Goal: Task Accomplishment & Management: Complete application form

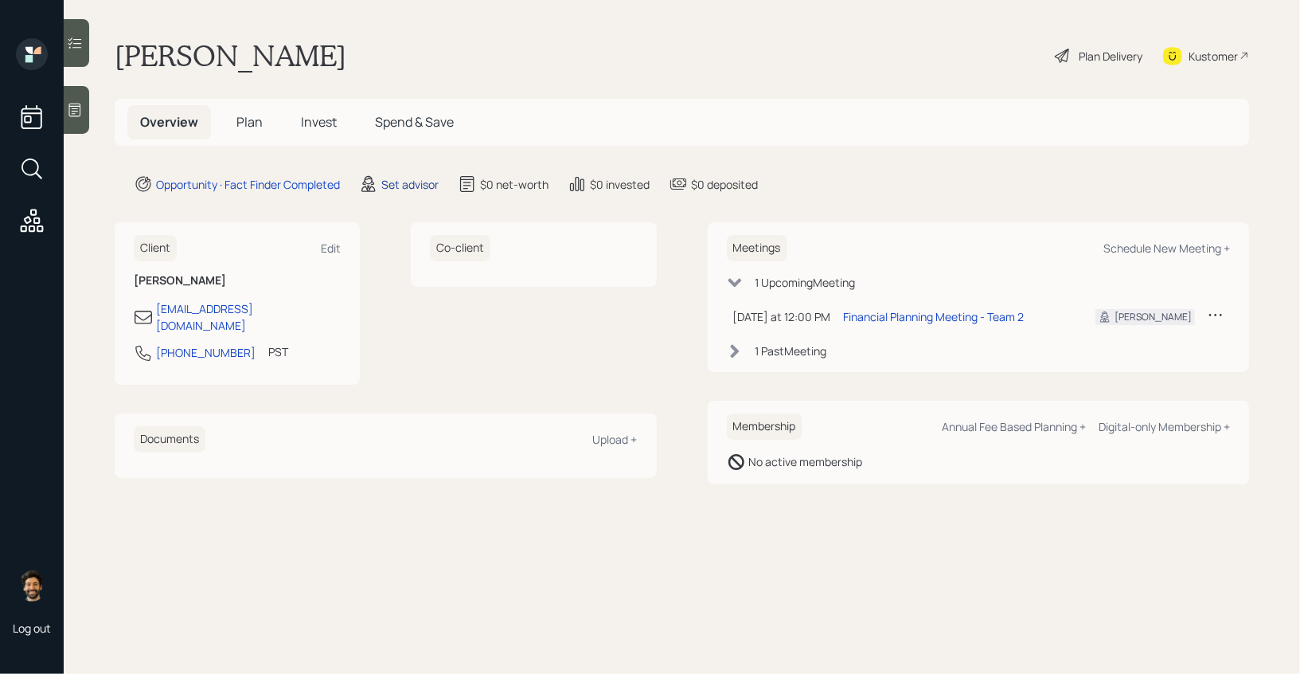
click at [401, 178] on div "Set advisor" at bounding box center [409, 184] width 57 height 17
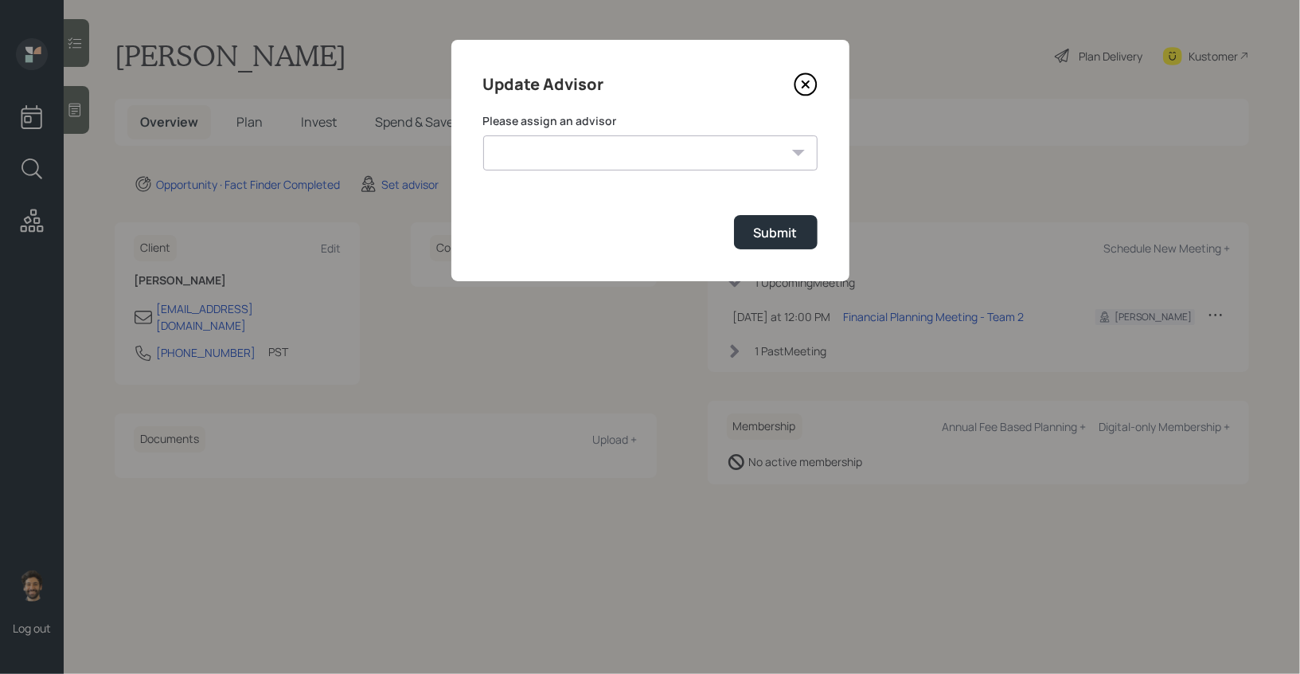
click at [508, 158] on select "[PERSON_NAME] [PERSON_NAME] End [PERSON_NAME] [PERSON_NAME] [PERSON_NAME] [PERS…" at bounding box center [650, 152] width 334 height 35
select select "f14b762f-c7c2-4b89-9227-8fa891345eea"
click at [483, 135] on select "[PERSON_NAME] [PERSON_NAME] End [PERSON_NAME] [PERSON_NAME] [PERSON_NAME] [PERS…" at bounding box center [650, 152] width 334 height 35
click at [750, 241] on button "Submit" at bounding box center [776, 232] width 84 height 34
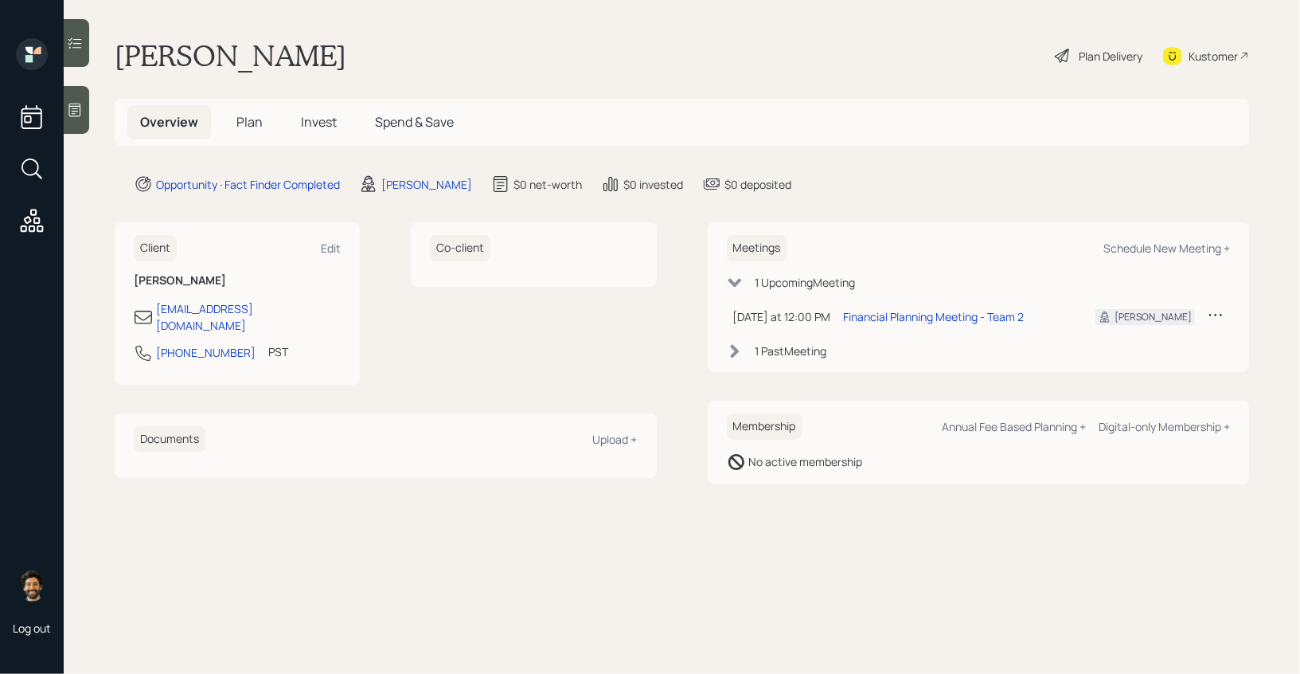
click at [244, 123] on span "Plan" at bounding box center [249, 122] width 26 height 18
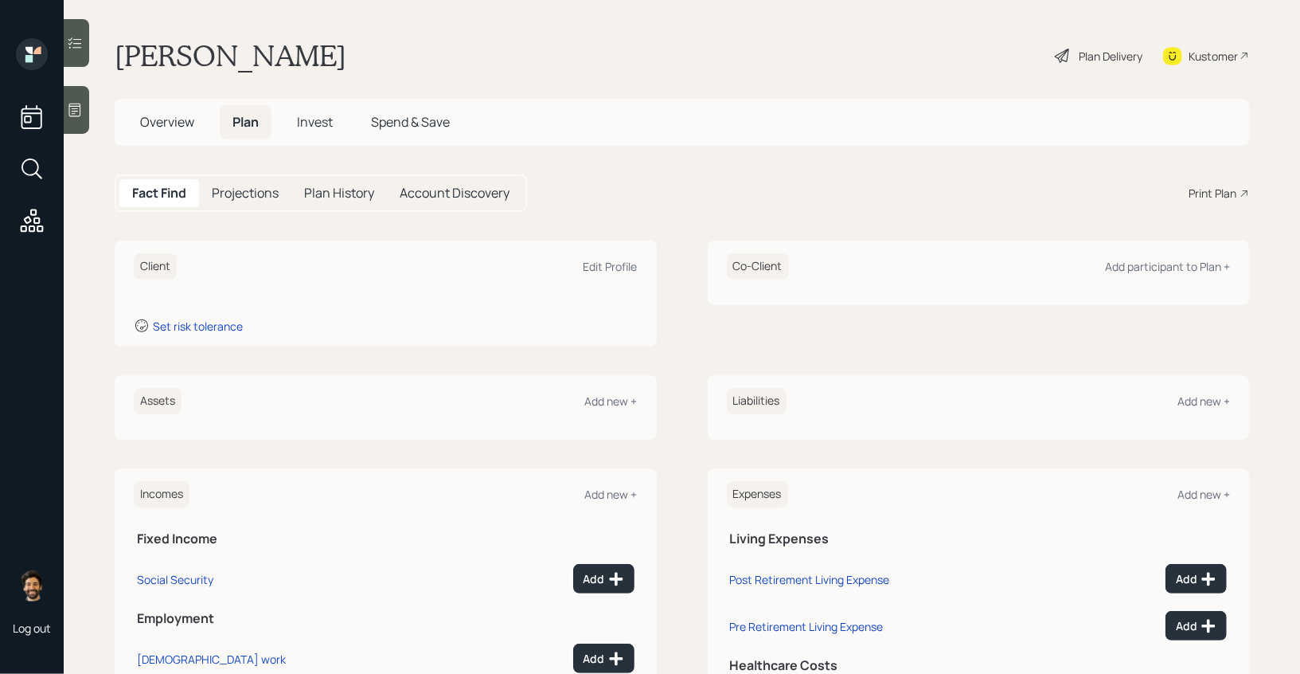
click at [71, 108] on icon at bounding box center [75, 110] width 16 height 16
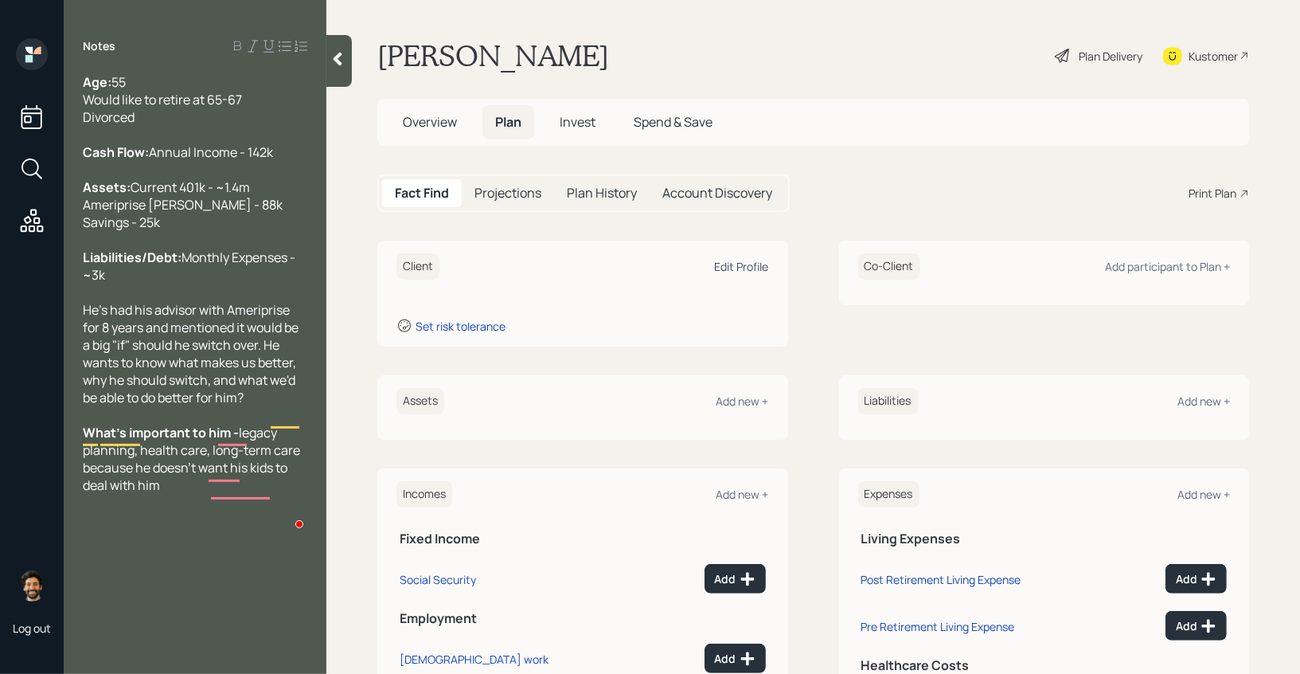
click at [733, 265] on div "Edit Profile" at bounding box center [742, 266] width 54 height 15
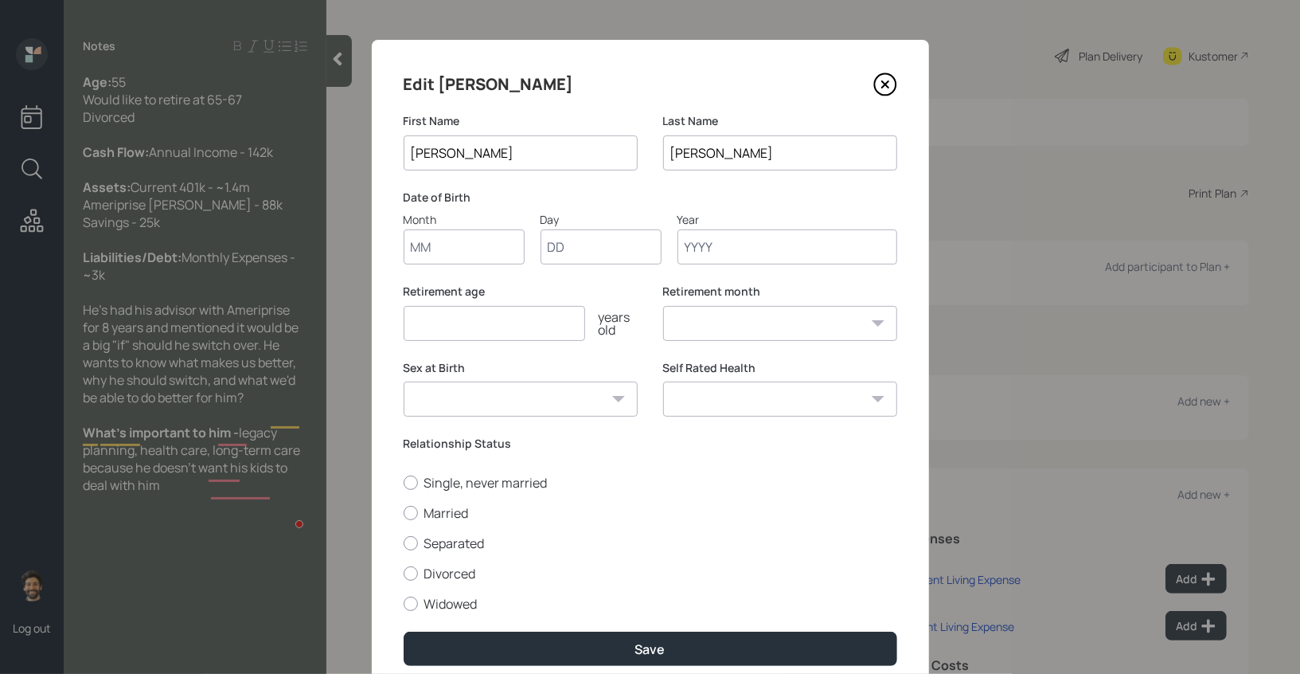
click at [425, 246] on input "Month" at bounding box center [464, 246] width 121 height 35
type input "01"
type input "1970"
select select "1"
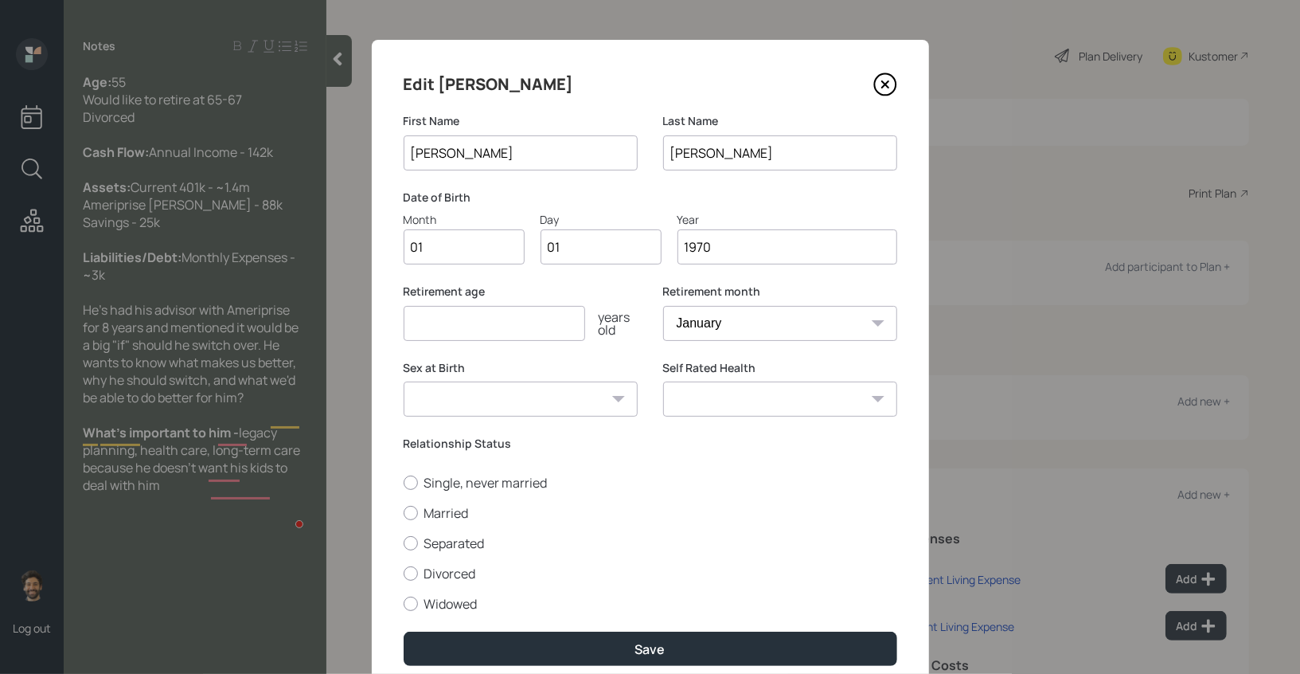
type input "1970"
click at [440, 318] on input "number" at bounding box center [495, 323] width 182 height 35
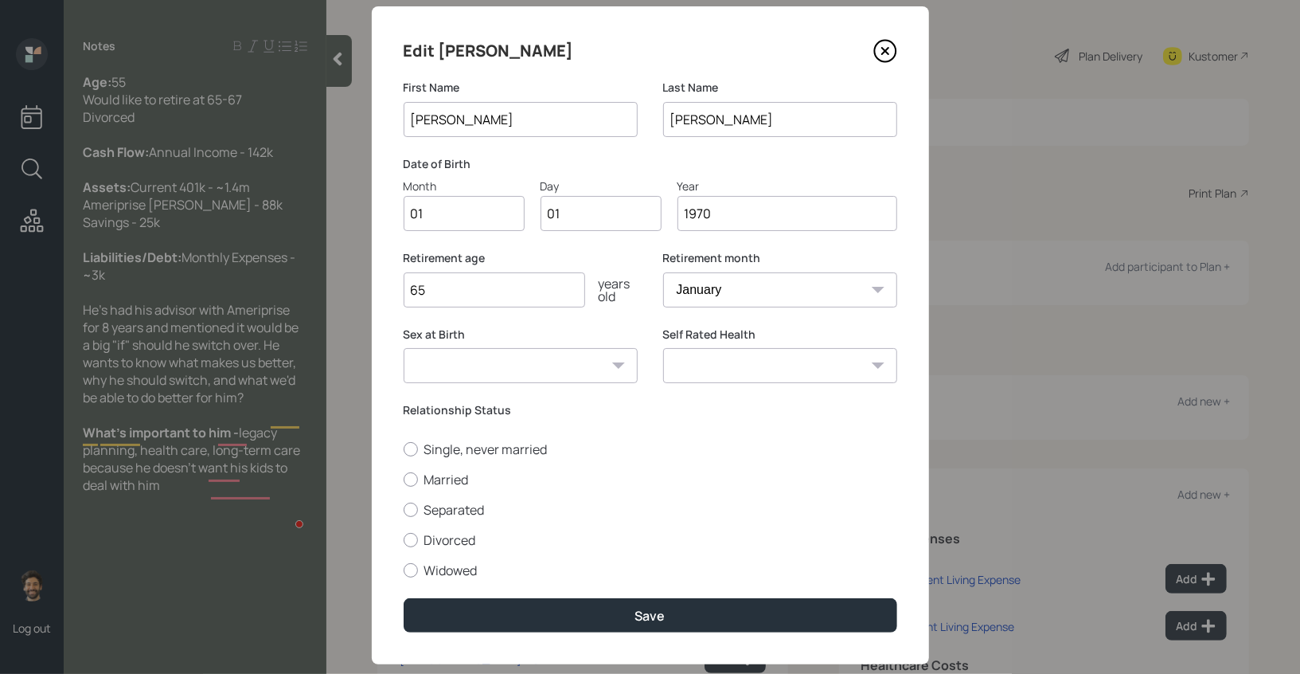
scroll to position [64, 0]
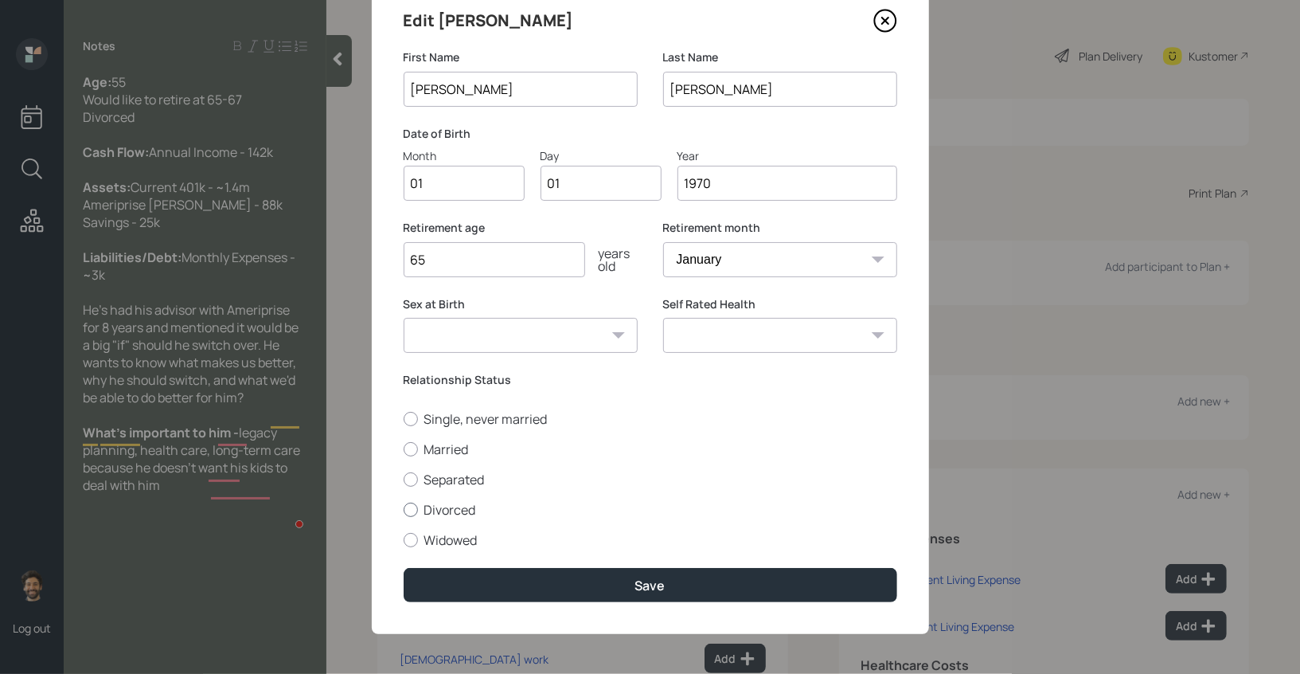
type input "65"
click at [418, 507] on label "Divorced" at bounding box center [651, 510] width 494 height 18
click at [404, 509] on input "Divorced" at bounding box center [403, 509] width 1 height 1
radio input "true"
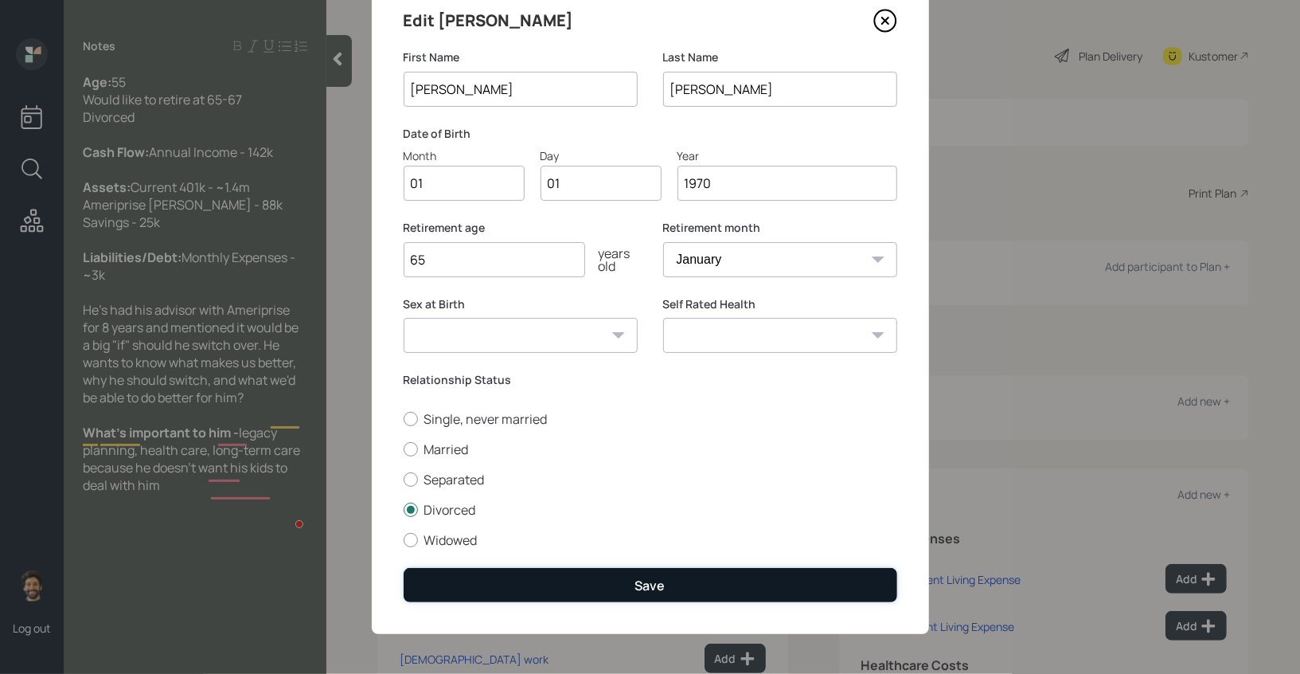
click at [467, 584] on button "Save" at bounding box center [651, 585] width 494 height 34
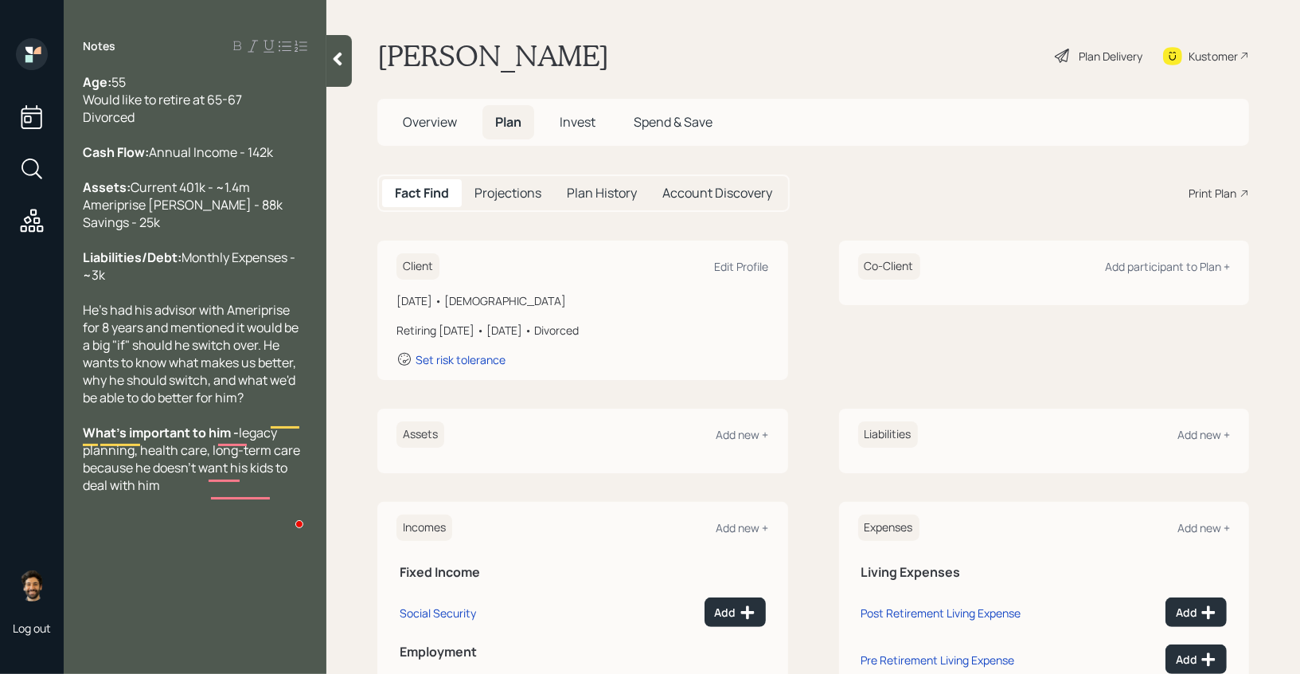
scroll to position [88, 0]
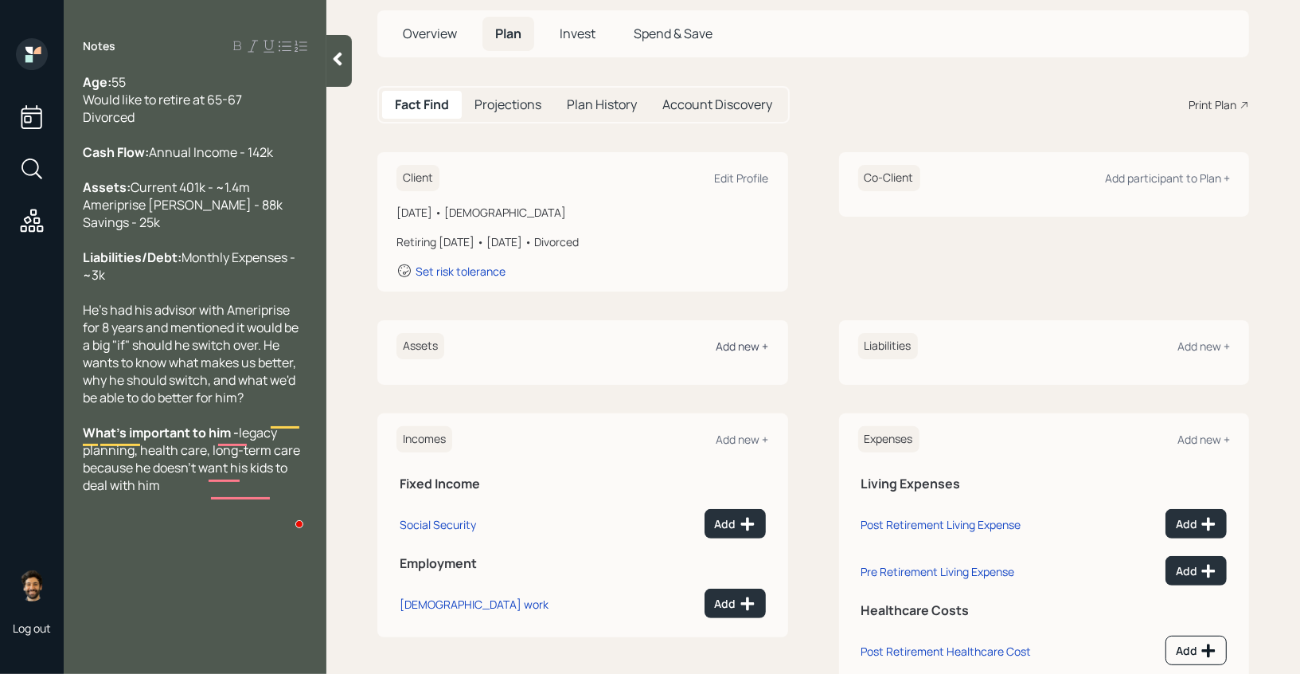
click at [733, 343] on div "Add new +" at bounding box center [743, 345] width 53 height 15
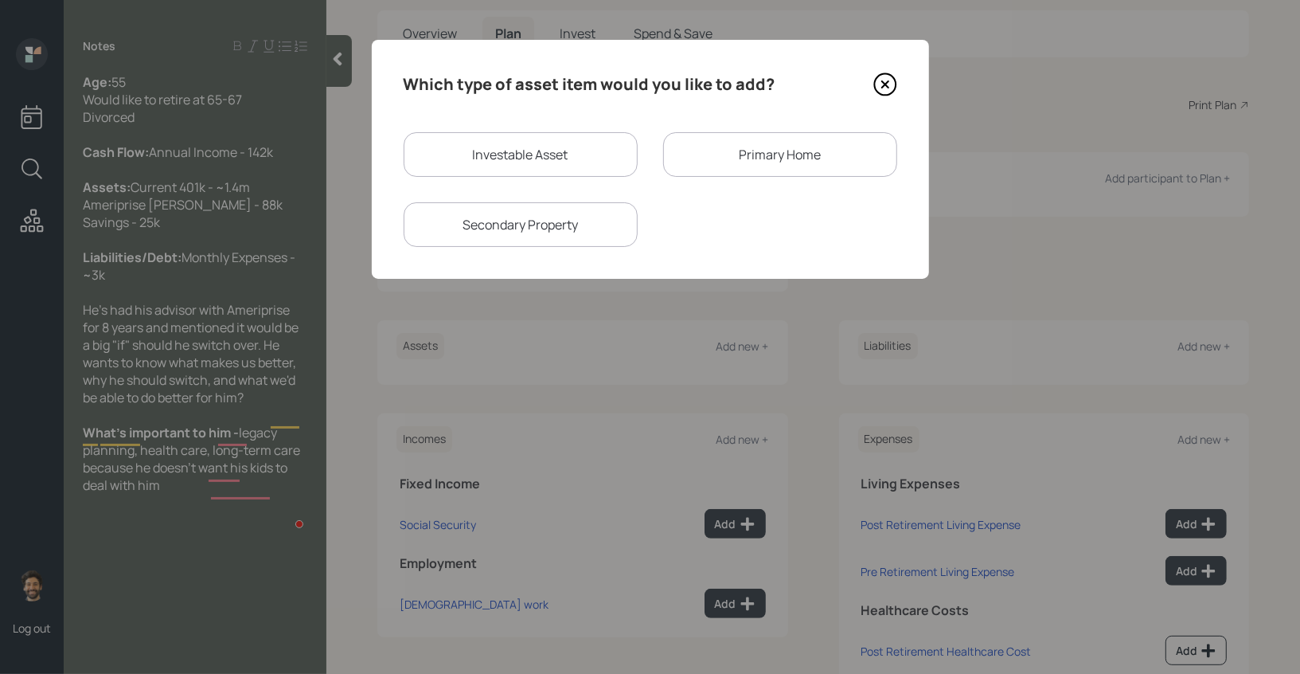
click at [522, 147] on div "Investable Asset" at bounding box center [521, 154] width 234 height 45
select select "taxable"
select select "balanced"
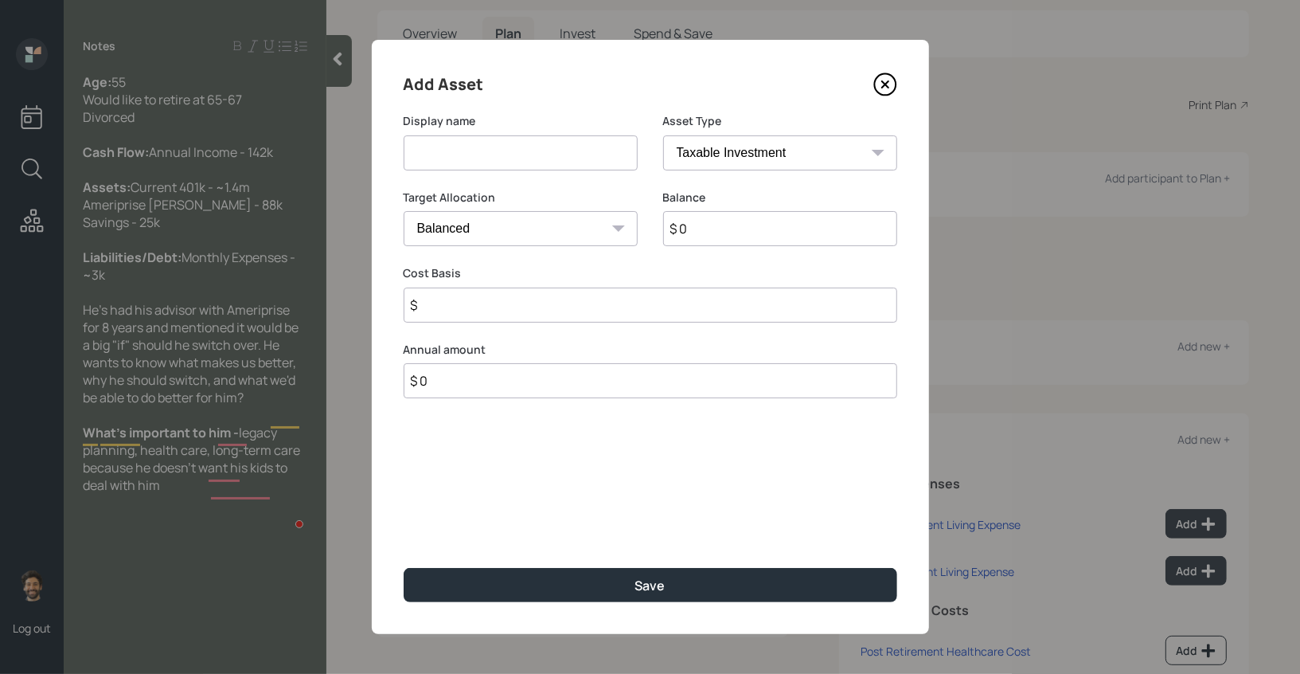
click at [448, 150] on input at bounding box center [521, 152] width 234 height 35
type input "Current 401k"
click at [696, 219] on input "$ 0" at bounding box center [780, 228] width 234 height 35
type input "$ 1,400,000"
click at [670, 153] on select "SEP [PERSON_NAME] IRA 401(k) [PERSON_NAME] 401(k) 403(b) [PERSON_NAME] 403(b) 4…" at bounding box center [780, 152] width 234 height 35
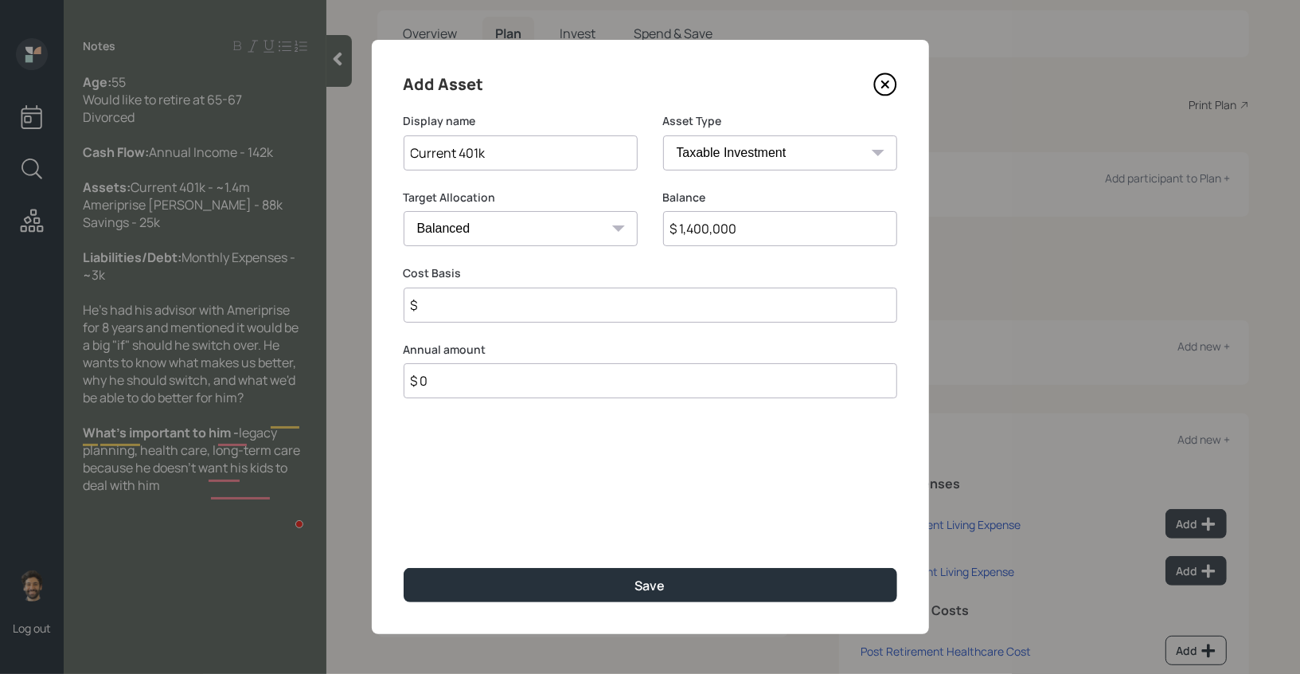
select select "company_sponsored"
click at [663, 135] on select "SEP [PERSON_NAME] IRA 401(k) [PERSON_NAME] 401(k) 403(b) [PERSON_NAME] 403(b) 4…" at bounding box center [780, 152] width 234 height 35
click at [475, 296] on input "number" at bounding box center [509, 304] width 210 height 35
type input "9"
type input "1"
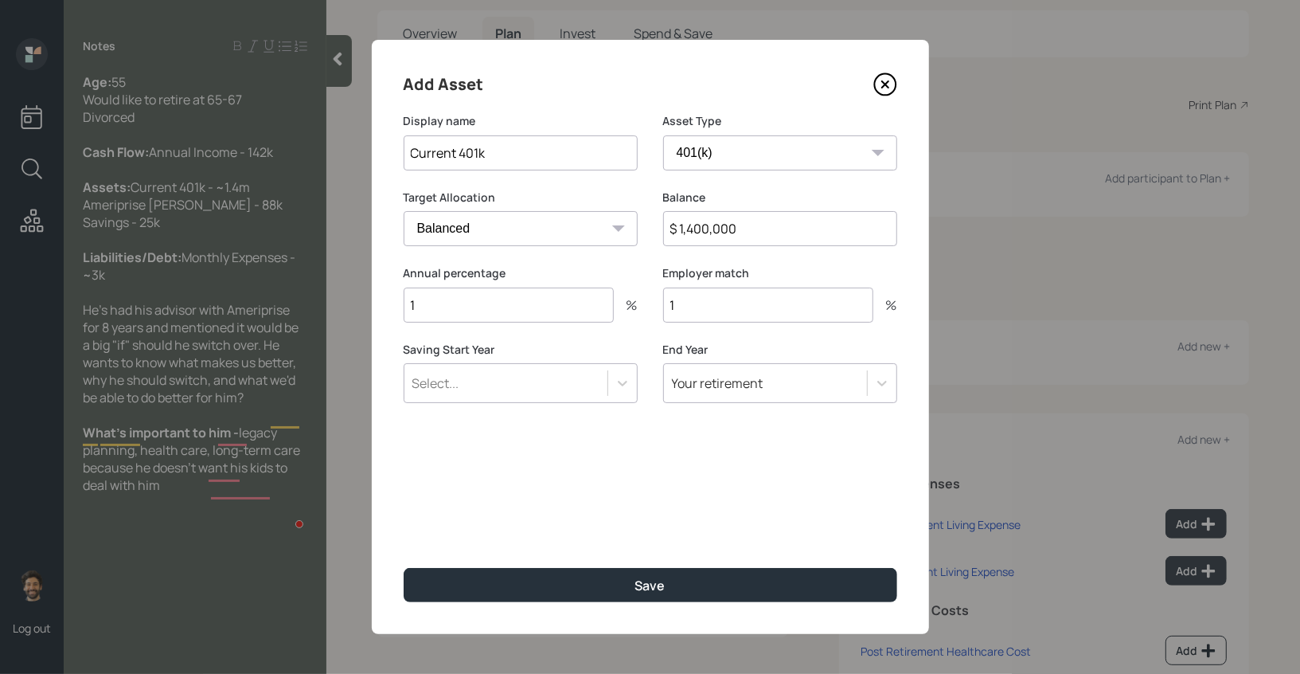
type input "1"
click at [576, 371] on div "Select..." at bounding box center [505, 382] width 203 height 27
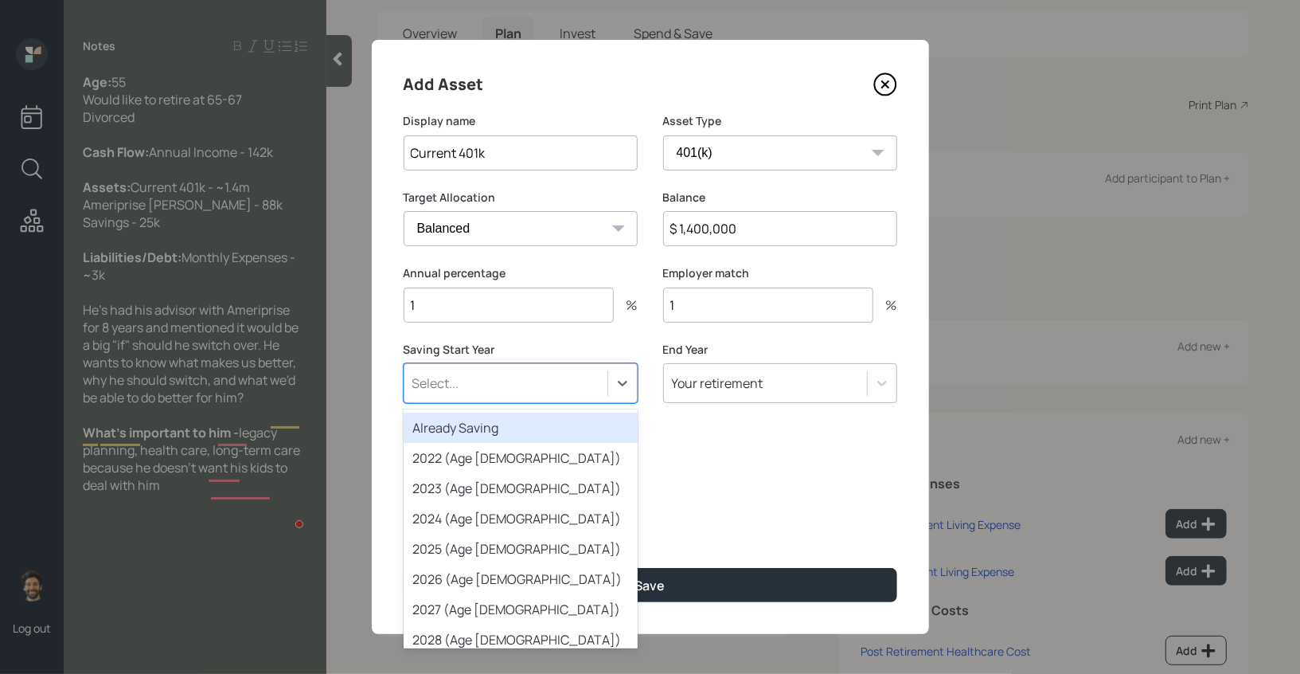
click at [554, 433] on div "Already Saving" at bounding box center [521, 427] width 234 height 30
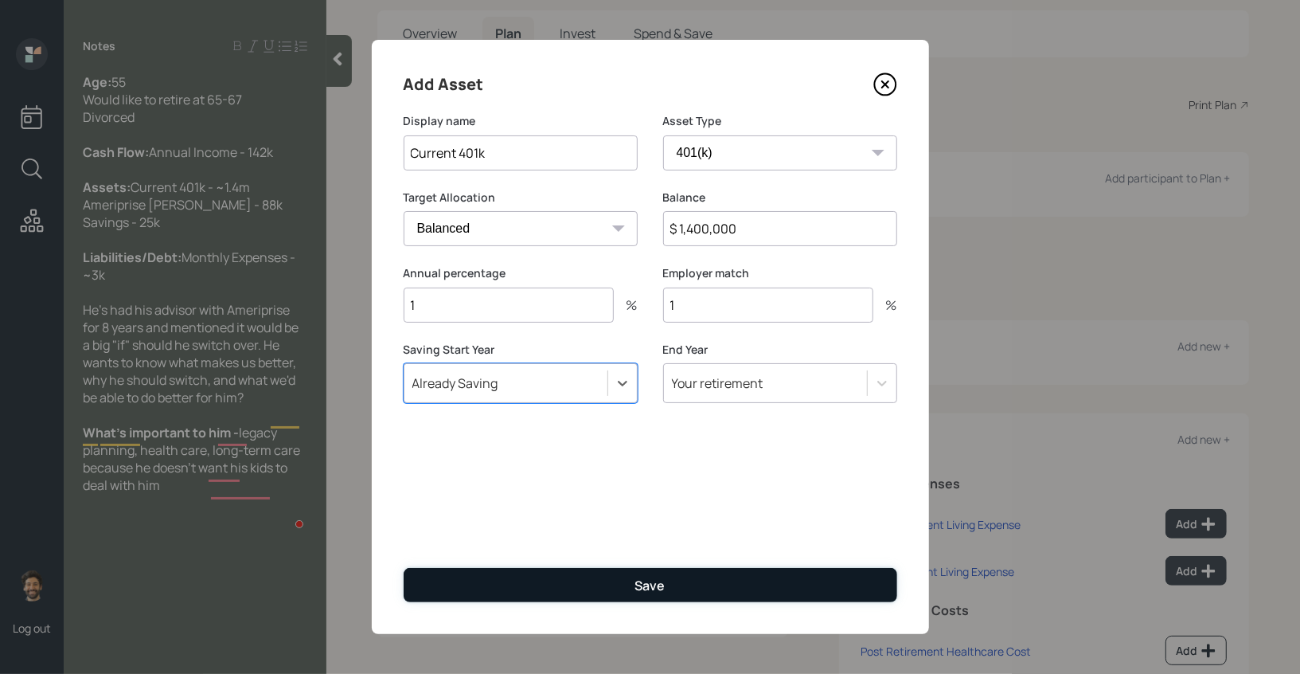
click at [547, 590] on button "Save" at bounding box center [651, 585] width 494 height 34
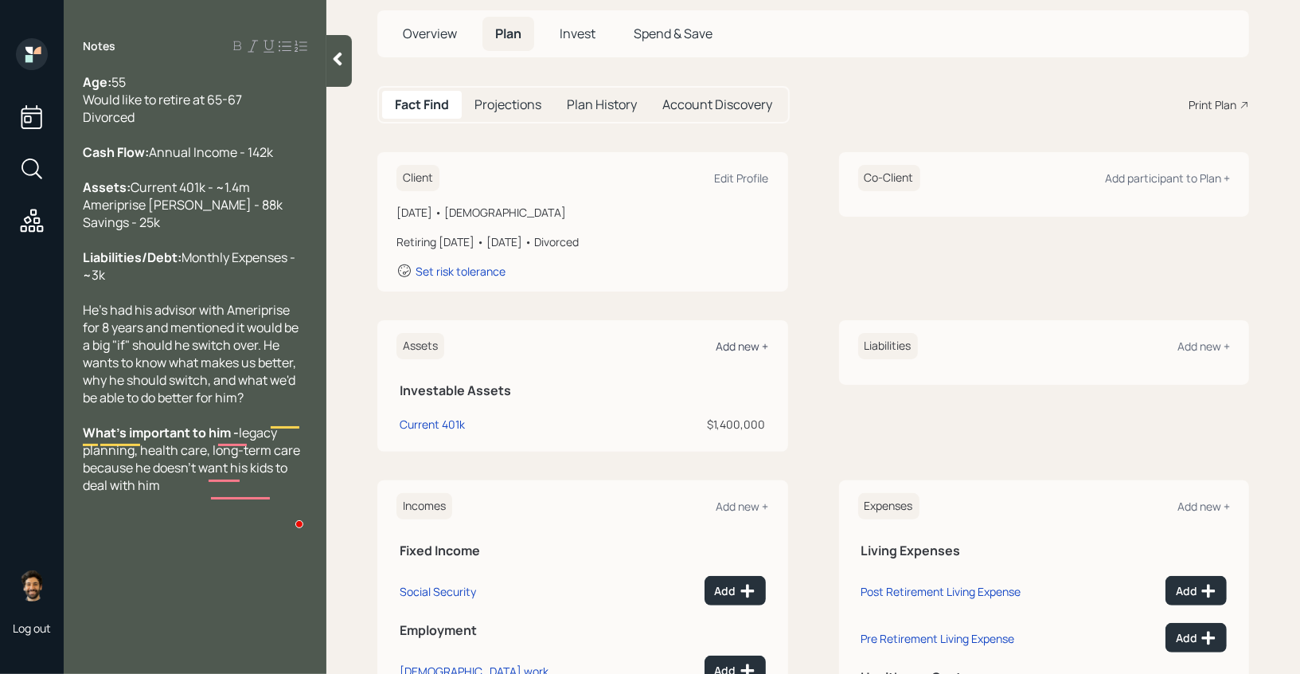
click at [745, 341] on div "Add new +" at bounding box center [743, 345] width 53 height 15
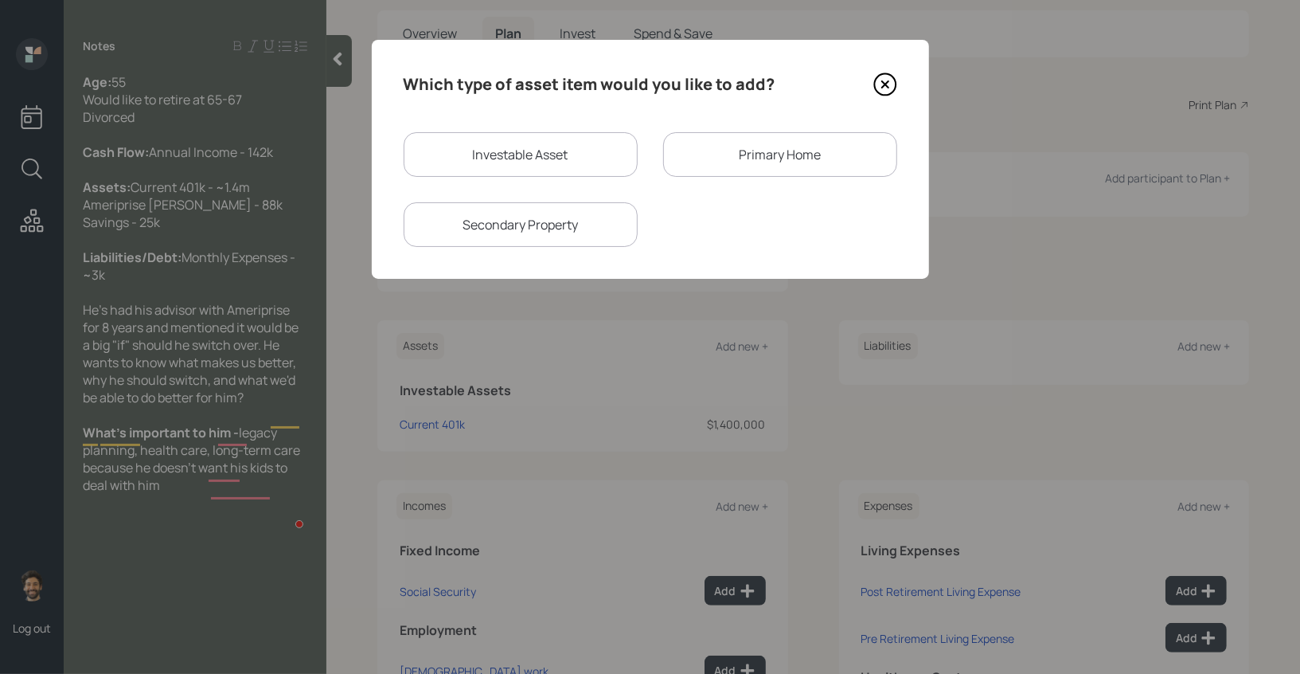
click at [472, 152] on div "Investable Asset" at bounding box center [521, 154] width 234 height 45
select select "taxable"
select select "balanced"
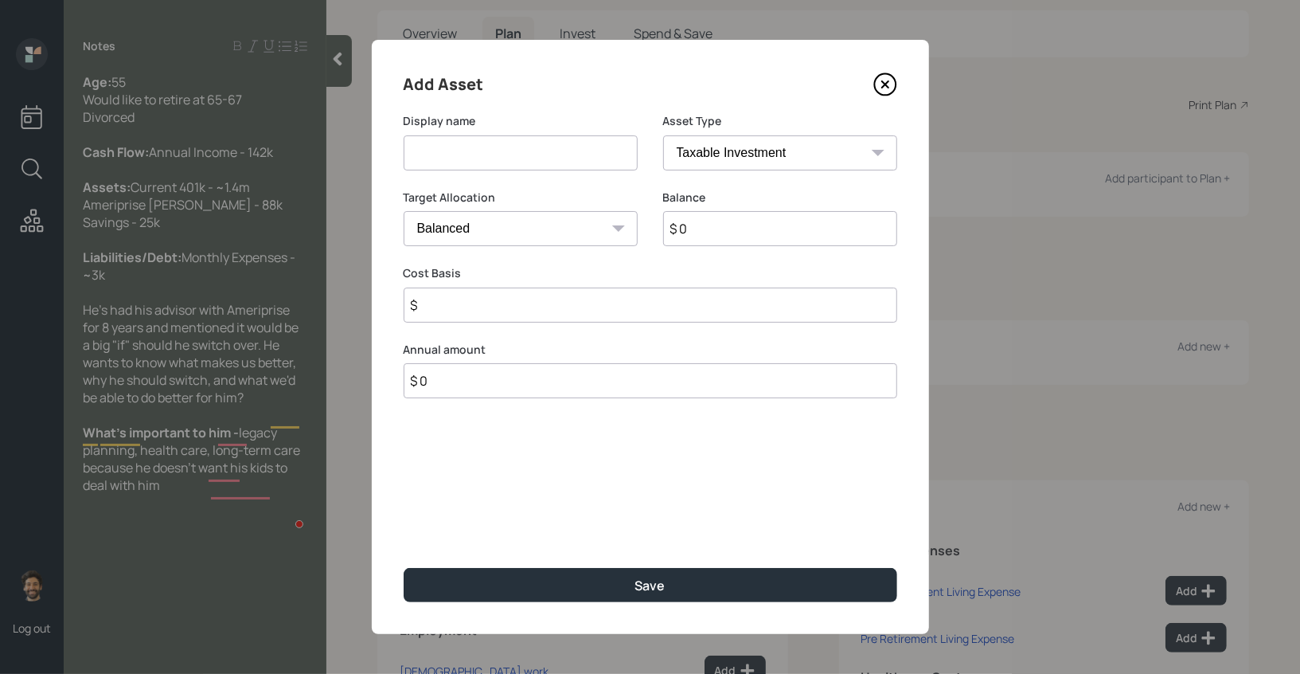
click at [462, 158] on input at bounding box center [521, 152] width 234 height 35
type input "[PERSON_NAME]"
click at [748, 229] on input "$ 0" at bounding box center [780, 228] width 234 height 35
type input "$ 88,000"
click at [747, 151] on select "SEP [PERSON_NAME] IRA 401(k) [PERSON_NAME] 401(k) 403(b) [PERSON_NAME] 403(b) 4…" at bounding box center [780, 152] width 234 height 35
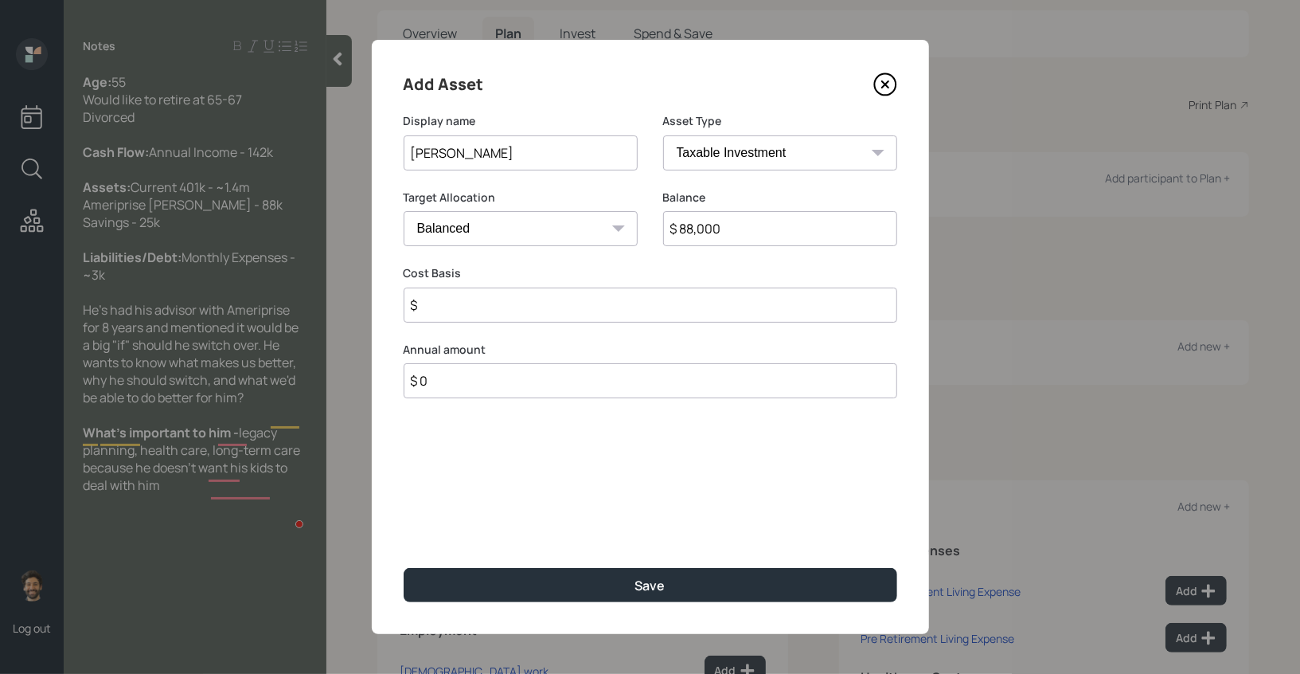
select select "roth_ira"
click at [663, 135] on select "SEP [PERSON_NAME] IRA 401(k) [PERSON_NAME] 401(k) 403(b) [PERSON_NAME] 403(b) 4…" at bounding box center [780, 152] width 234 height 35
click at [511, 299] on input "$" at bounding box center [651, 304] width 494 height 35
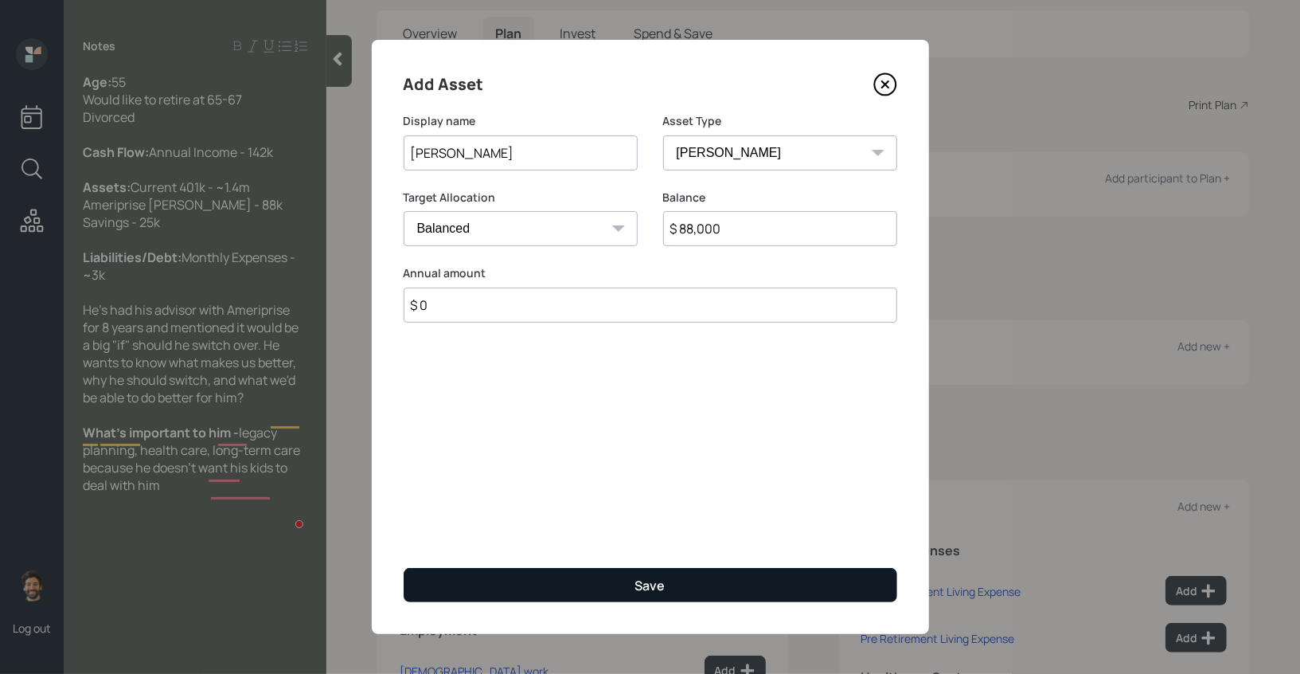
type input "$ 0"
click at [463, 571] on button "Save" at bounding box center [651, 585] width 494 height 34
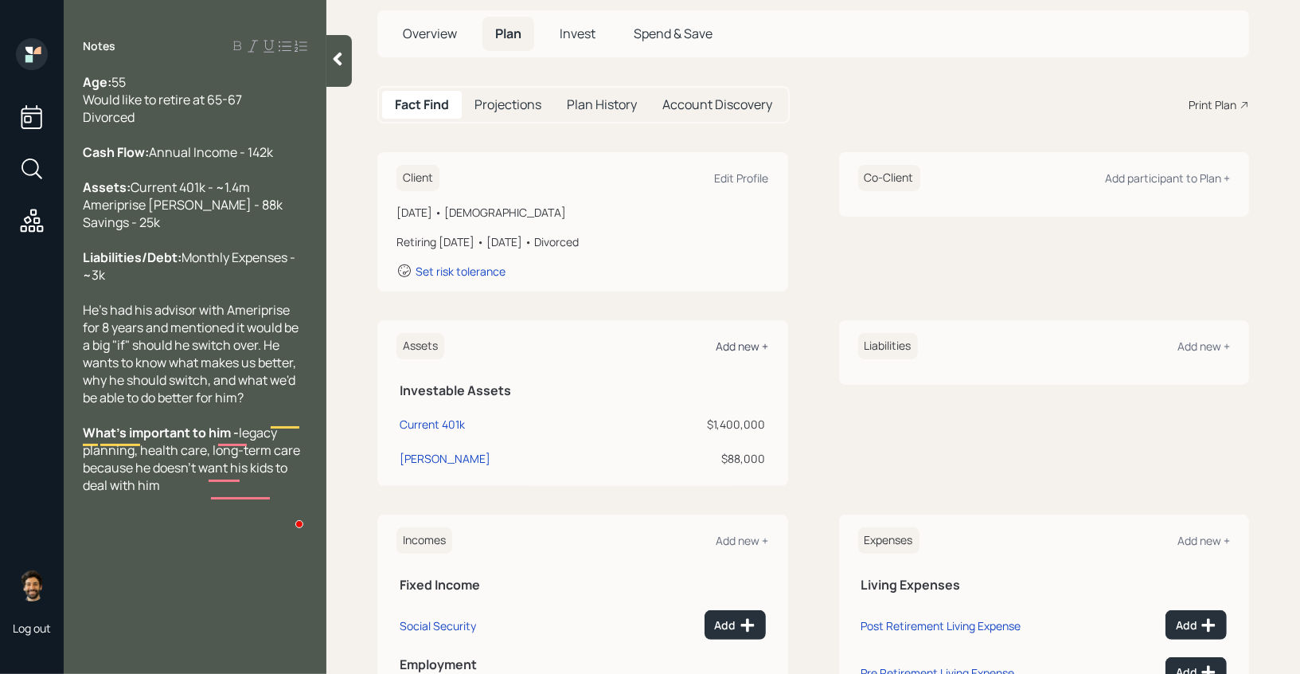
click at [755, 346] on div "Add new +" at bounding box center [743, 345] width 53 height 15
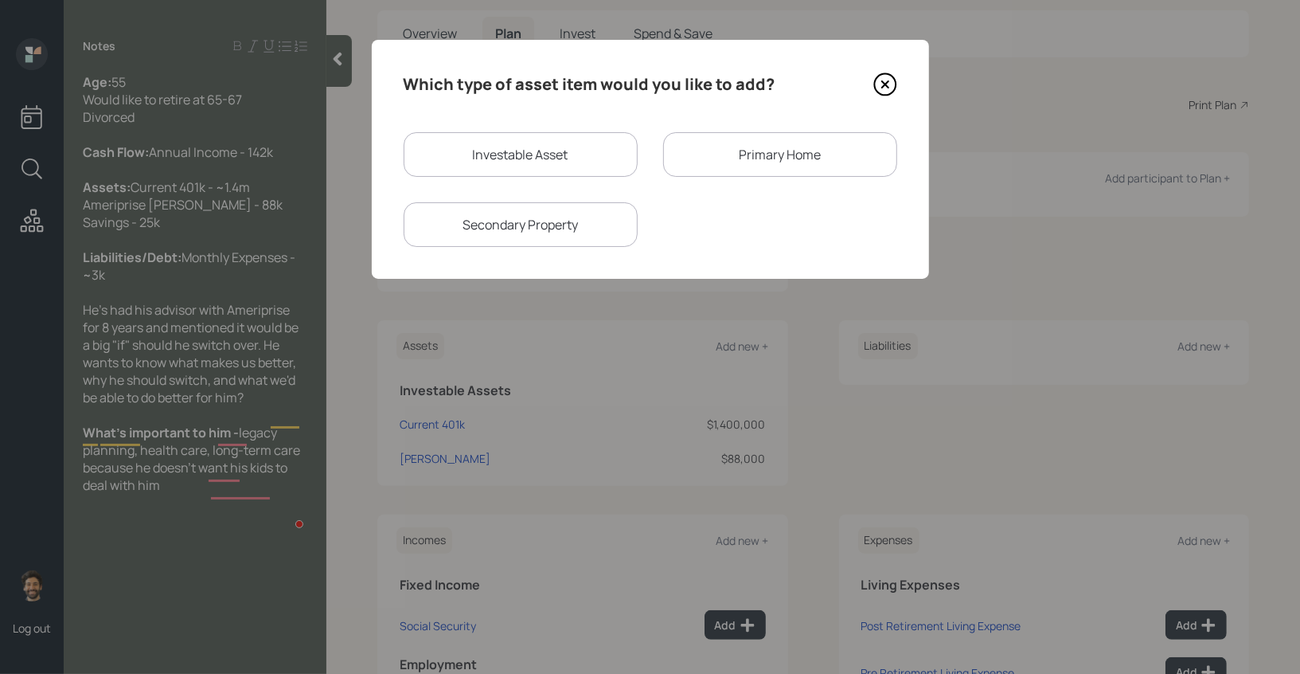
click at [528, 163] on div "Investable Asset" at bounding box center [521, 154] width 234 height 45
select select "taxable"
select select "balanced"
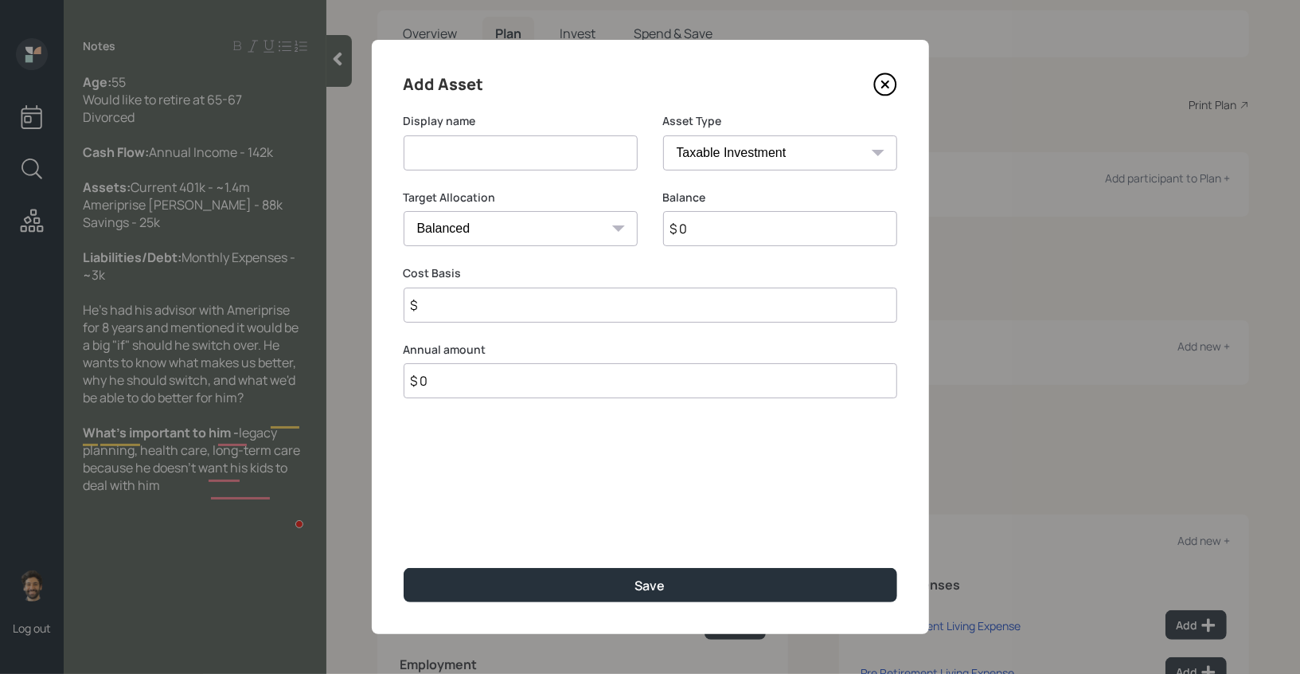
click at [486, 157] on input at bounding box center [521, 152] width 234 height 35
type input "Checking / Savings"
click at [746, 248] on div "Balance $ 0" at bounding box center [780, 228] width 234 height 76
click at [691, 229] on input "$ 0" at bounding box center [780, 228] width 234 height 35
type input "$ 25,000"
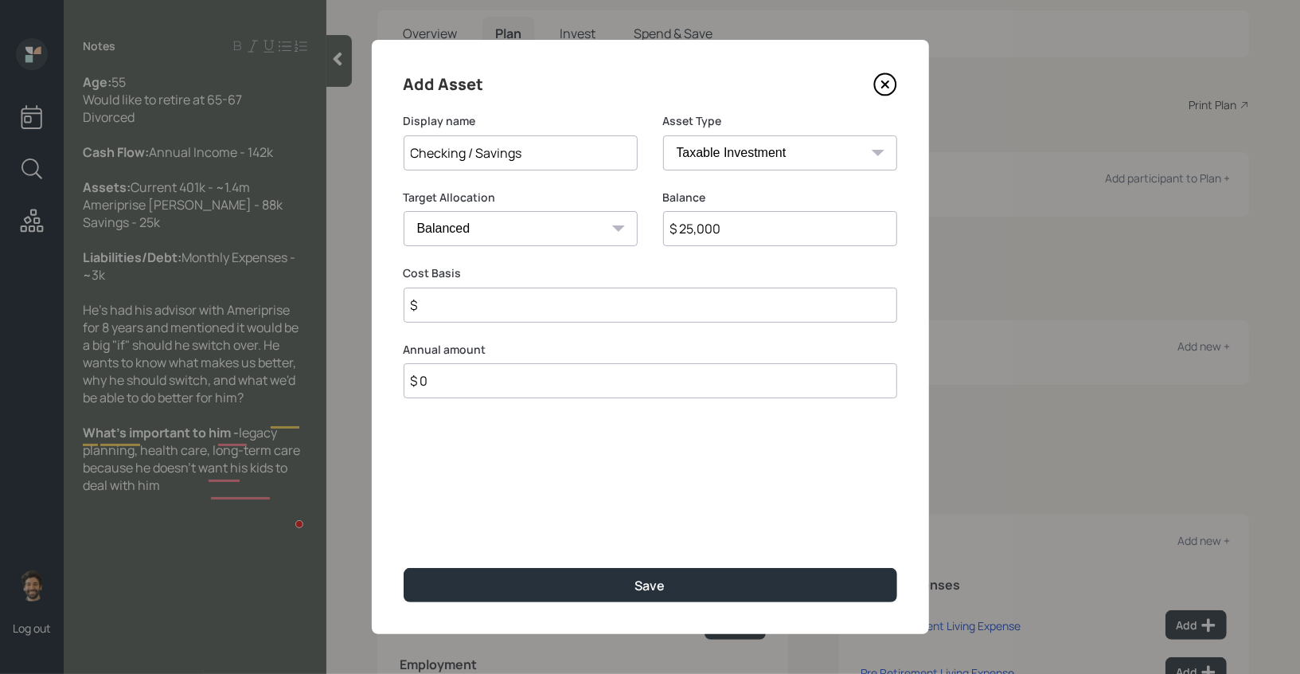
click at [685, 151] on select "SEP [PERSON_NAME] IRA 401(k) [PERSON_NAME] 401(k) 403(b) [PERSON_NAME] 403(b) 4…" at bounding box center [780, 152] width 234 height 35
select select "emergency_fund"
click at [663, 135] on select "SEP [PERSON_NAME] IRA 401(k) [PERSON_NAME] 401(k) 403(b) [PERSON_NAME] 403(b) 4…" at bounding box center [780, 152] width 234 height 35
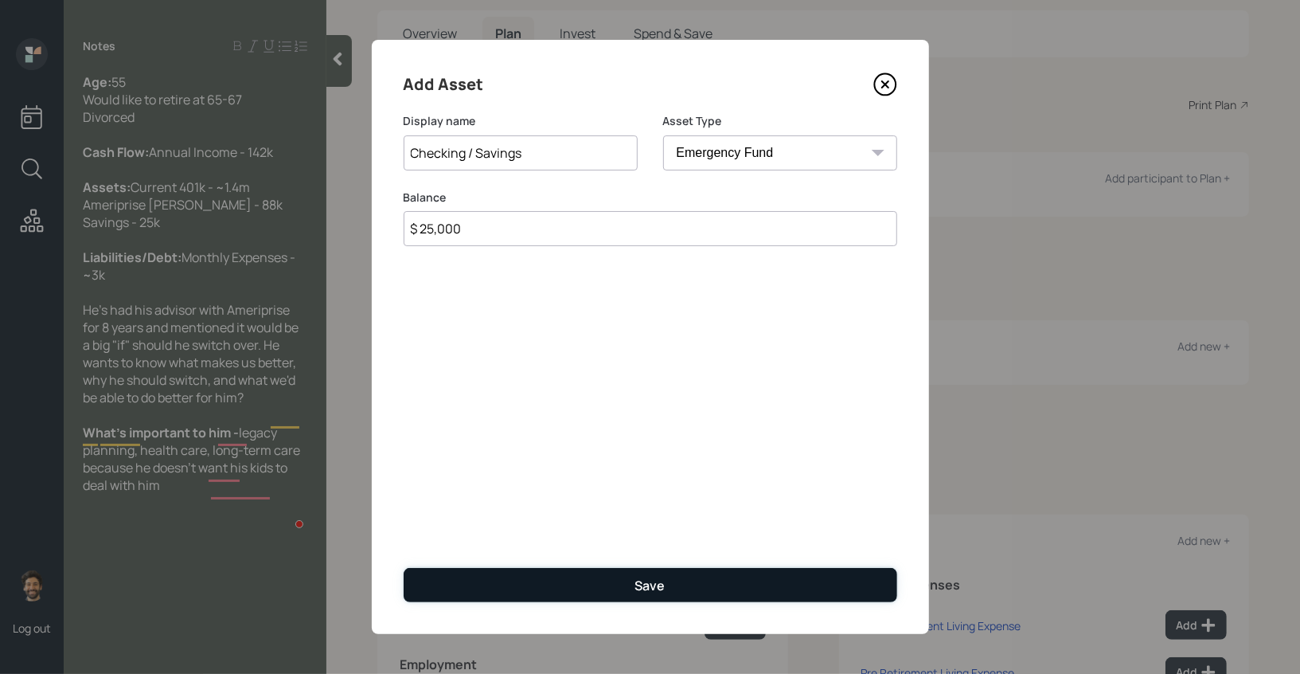
click at [480, 577] on button "Save" at bounding box center [651, 585] width 494 height 34
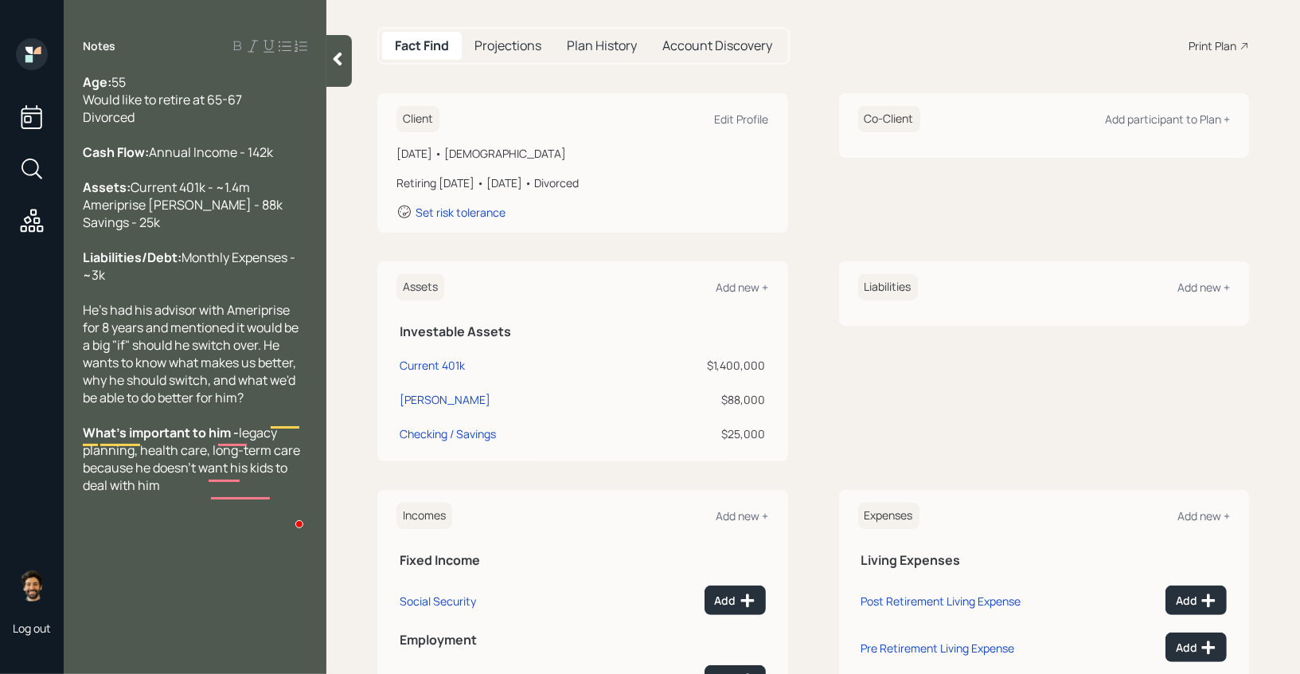
scroll to position [269, 0]
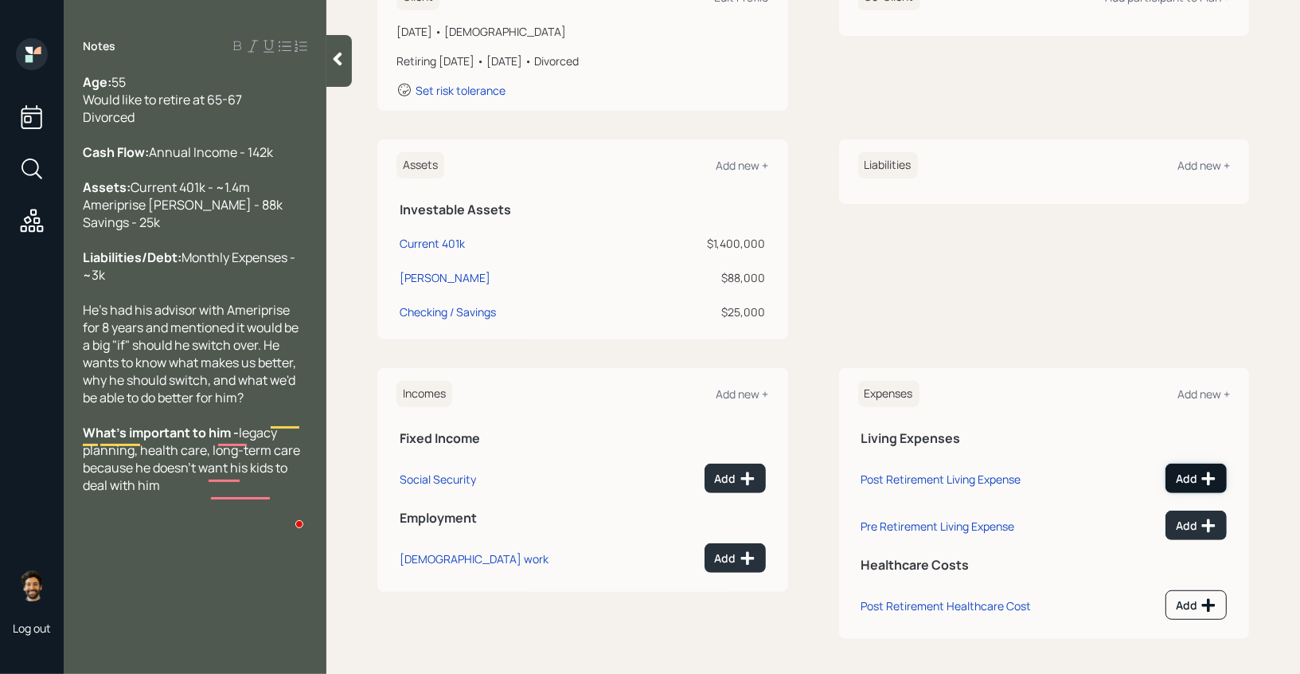
click at [1186, 478] on div "Add" at bounding box center [1196, 479] width 41 height 16
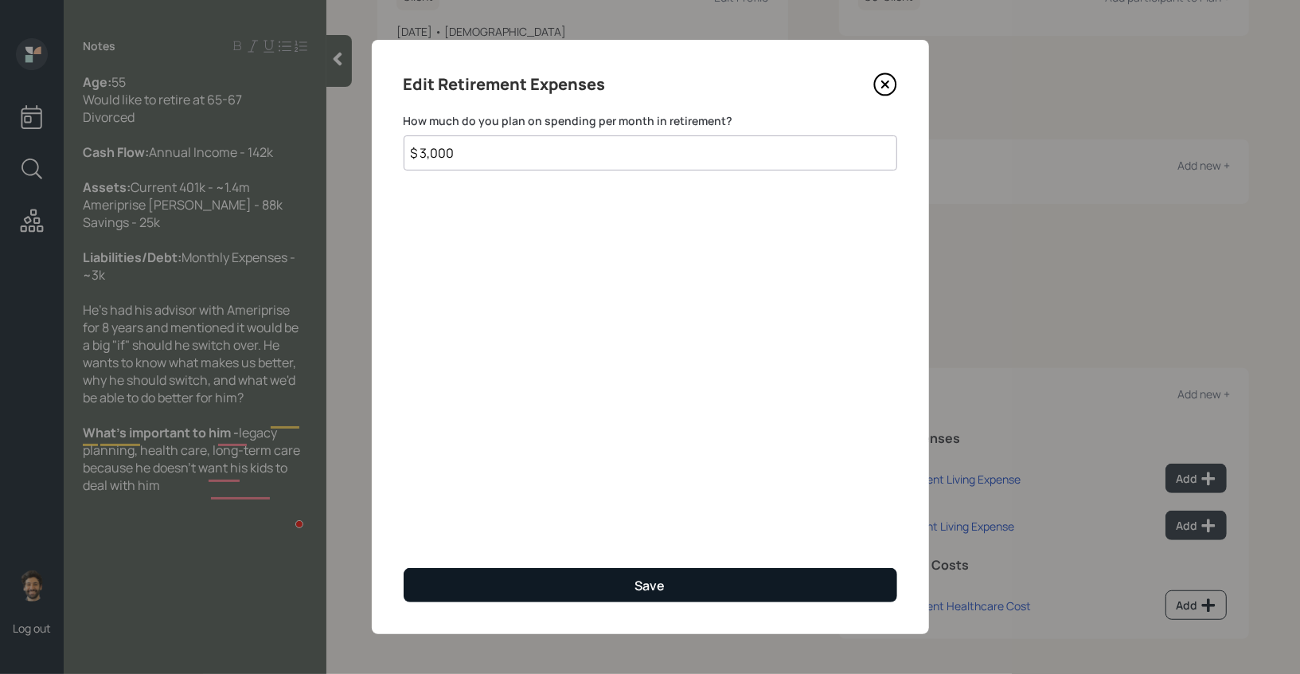
type input "$ 3,000"
click at [589, 600] on button "Save" at bounding box center [651, 585] width 494 height 34
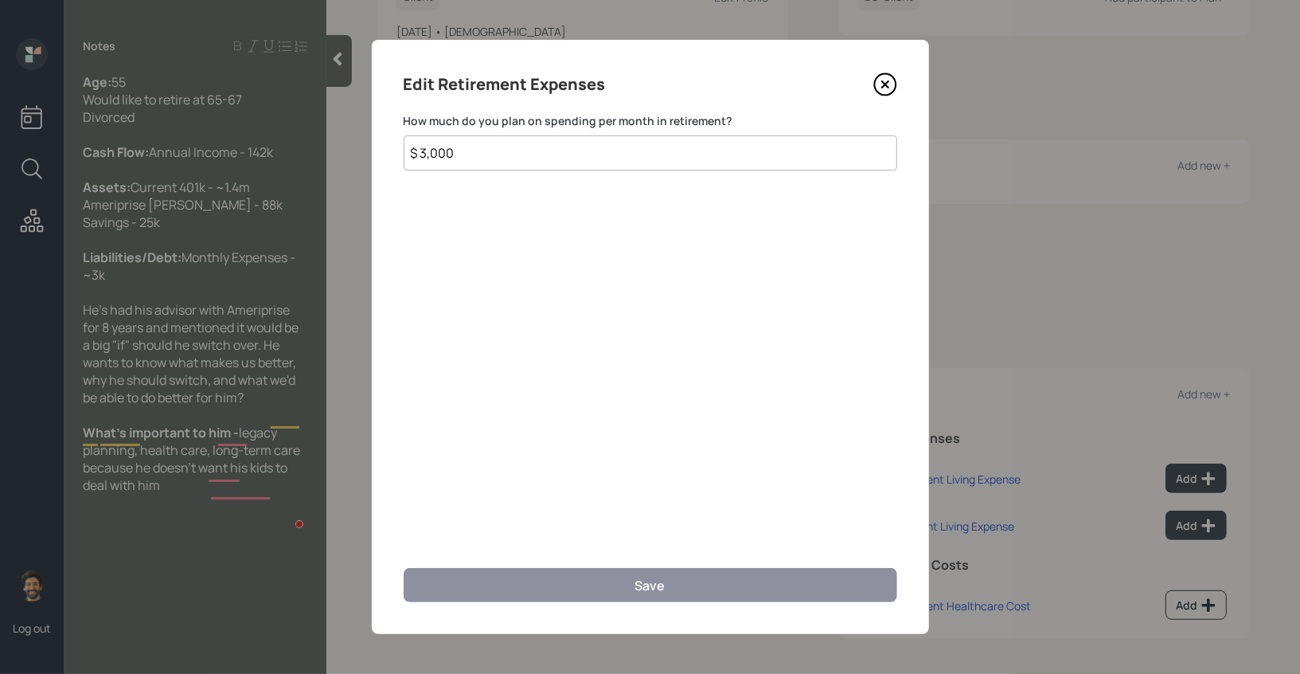
scroll to position [258, 0]
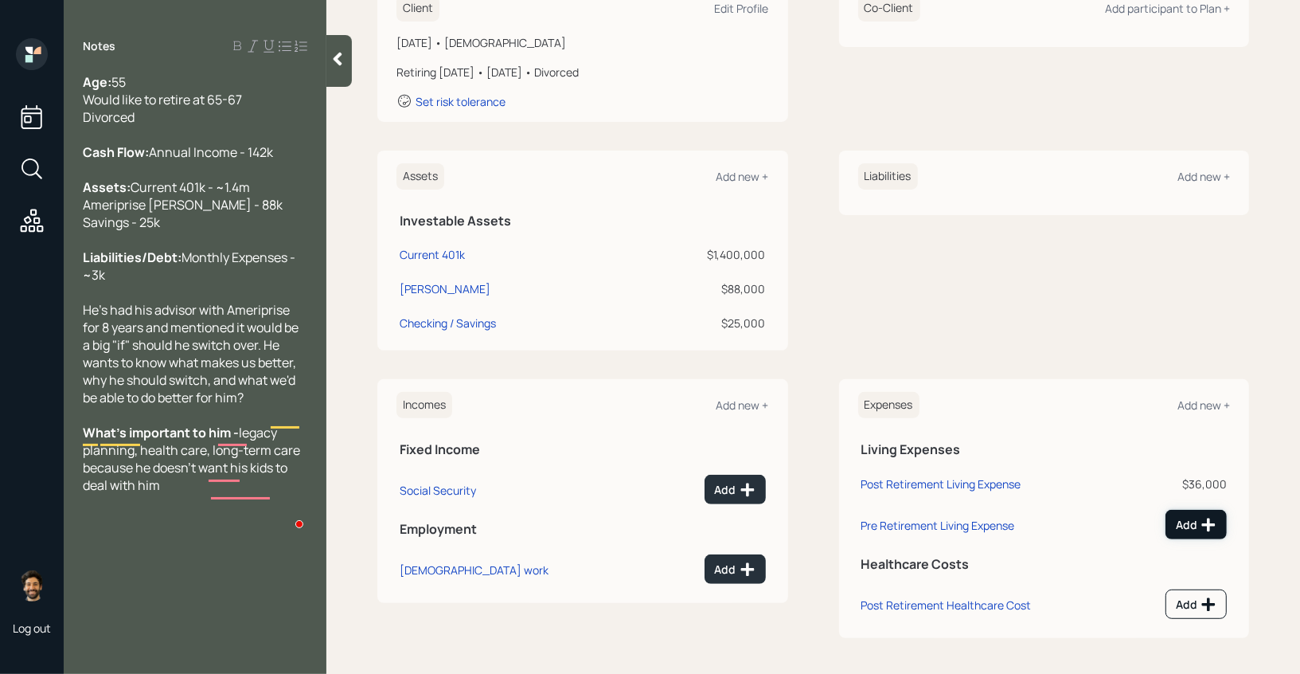
click at [1213, 517] on icon at bounding box center [1209, 525] width 16 height 16
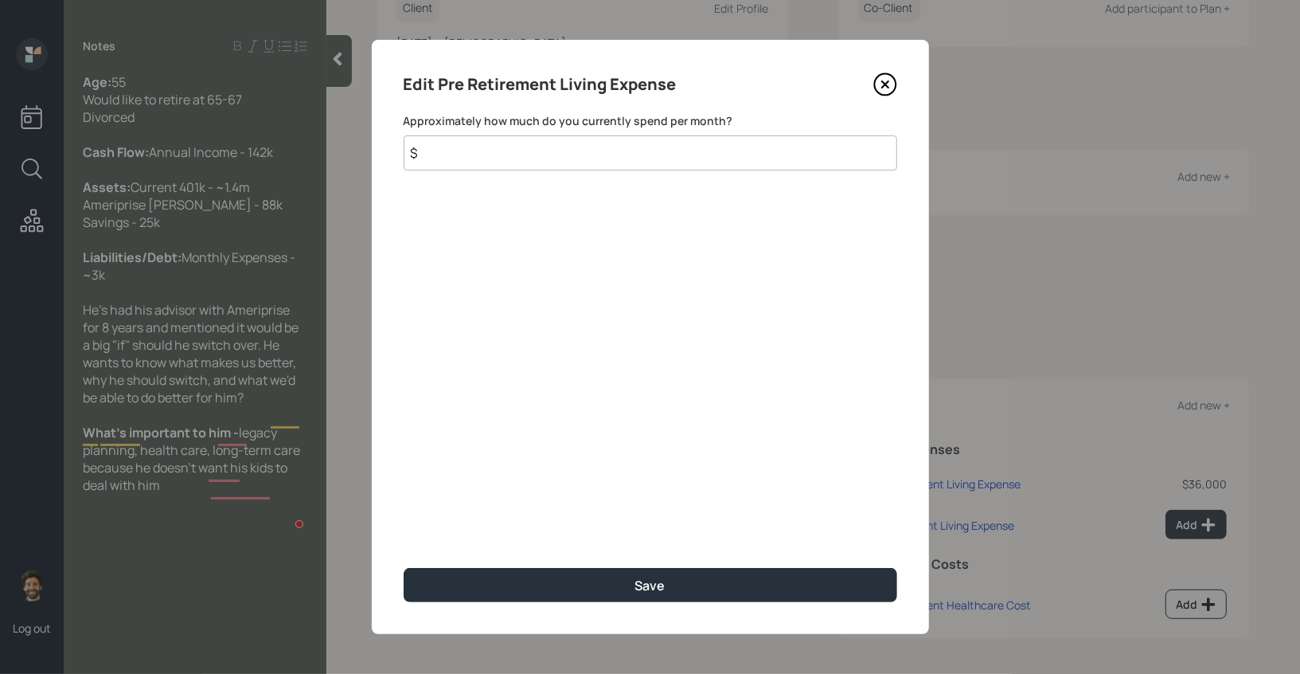
drag, startPoint x: 607, startPoint y: 155, endPoint x: 609, endPoint y: 135, distance: 20.8
click at [607, 154] on input "$" at bounding box center [651, 152] width 494 height 35
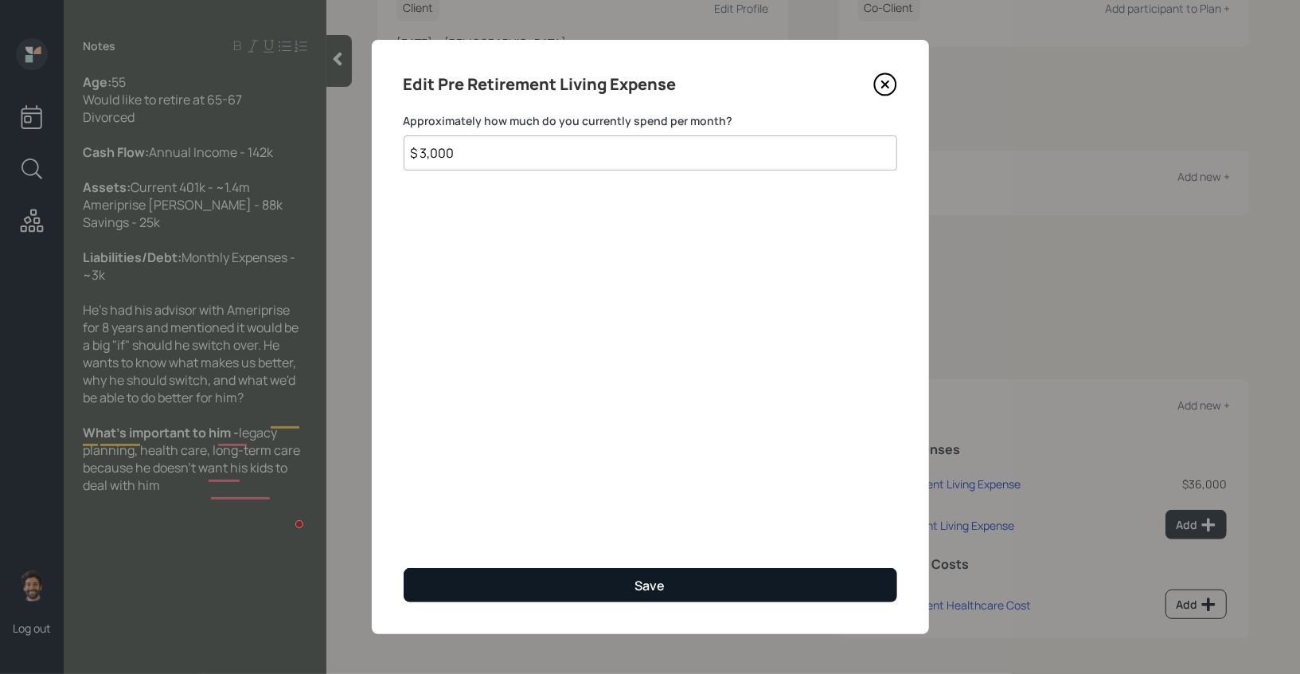
type input "$ 3,000"
click at [588, 592] on button "Save" at bounding box center [651, 585] width 494 height 34
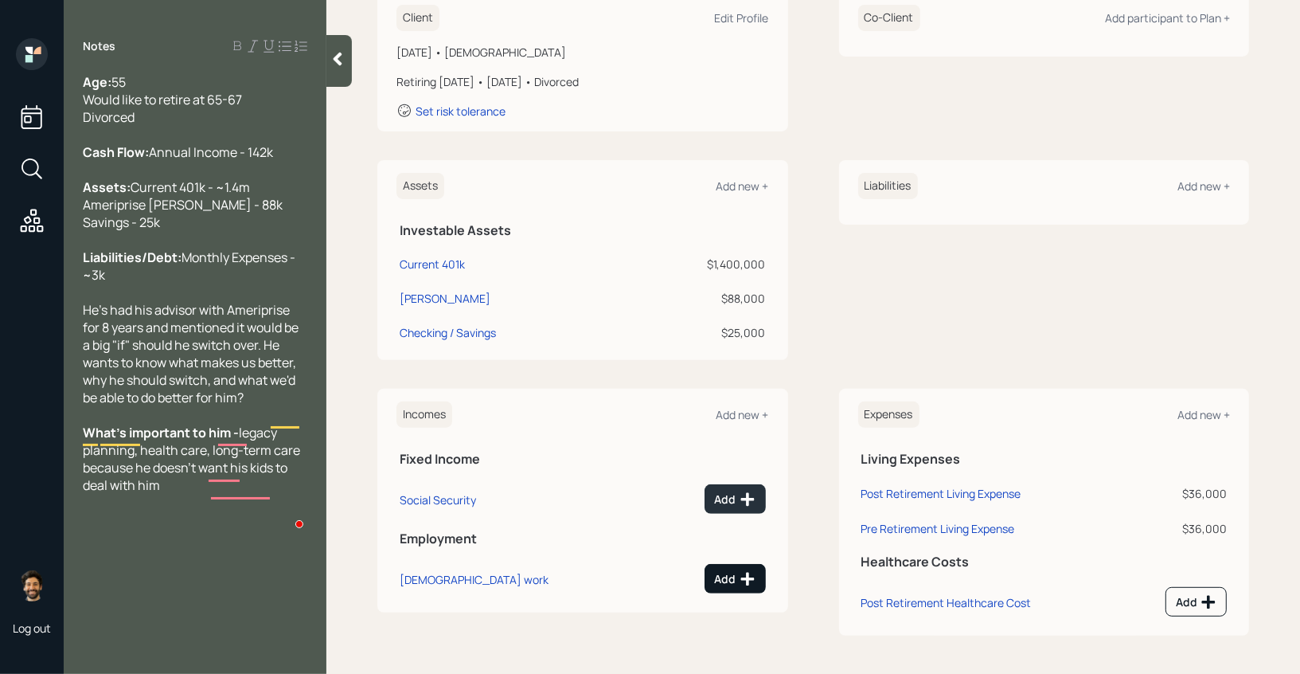
scroll to position [247, 0]
click at [713, 576] on button "Add" at bounding box center [735, 579] width 61 height 29
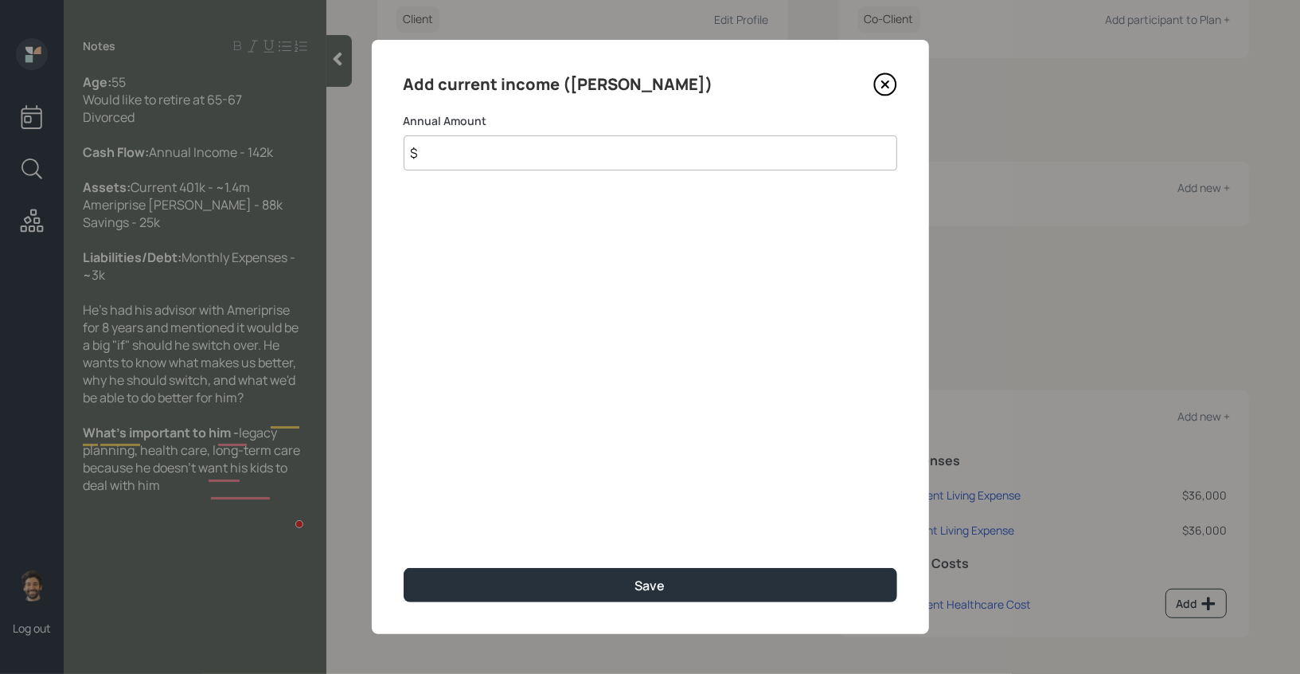
click at [498, 148] on input "$" at bounding box center [651, 152] width 494 height 35
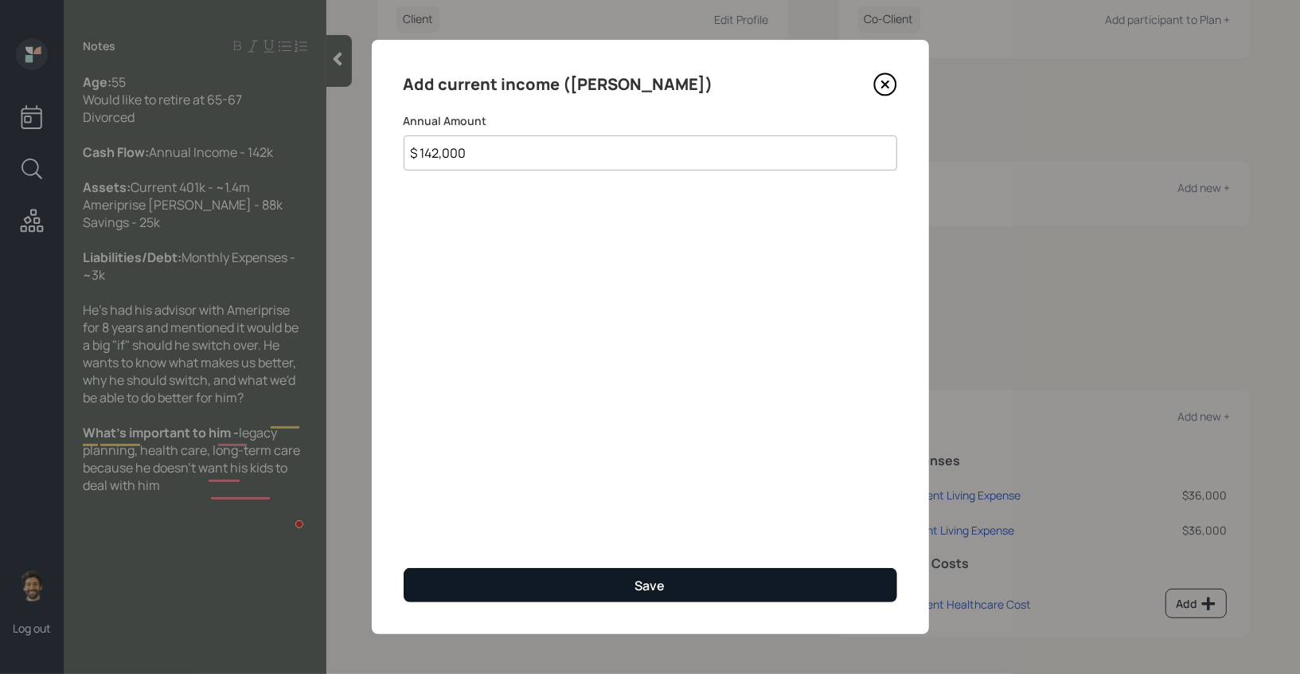
type input "$ 142,000"
click at [455, 591] on button "Save" at bounding box center [651, 585] width 494 height 34
